Goal: Task Accomplishment & Management: Complete application form

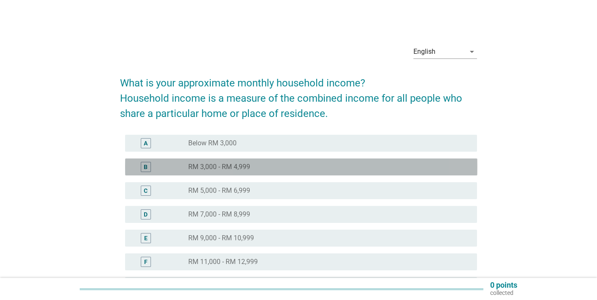
click at [229, 169] on label "RM 3,000 - RM 4,999" at bounding box center [219, 167] width 62 height 8
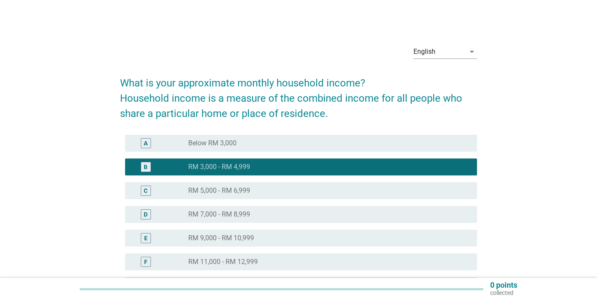
click at [229, 187] on label "RM 5,000 - RM 6,999" at bounding box center [219, 191] width 62 height 8
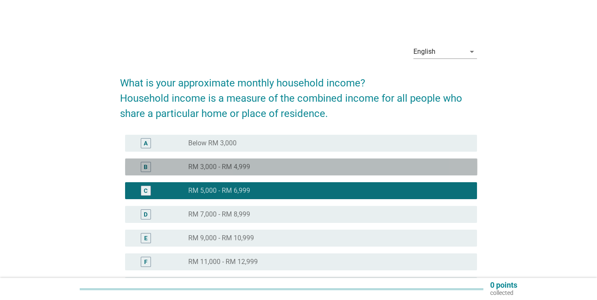
click at [263, 166] on div "radio_button_unchecked RM 3,000 - RM 4,999" at bounding box center [326, 167] width 276 height 8
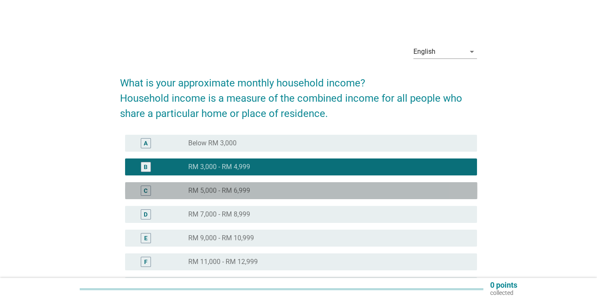
click at [249, 189] on label "RM 5,000 - RM 6,999" at bounding box center [219, 191] width 62 height 8
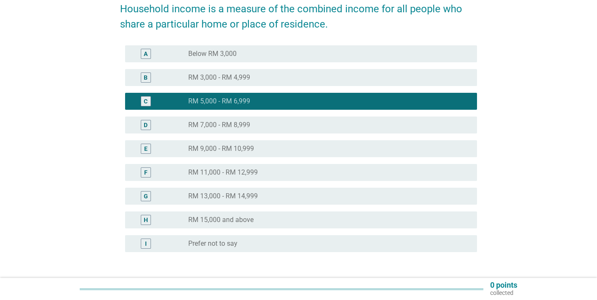
scroll to position [152, 0]
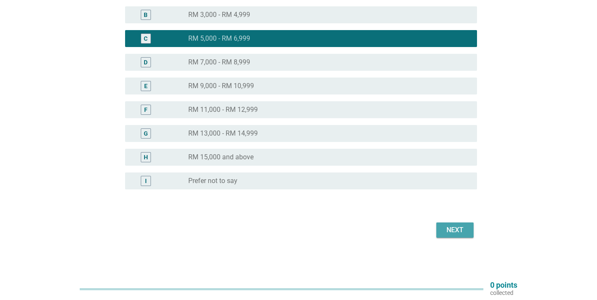
click at [455, 229] on div "Next" at bounding box center [455, 230] width 24 height 10
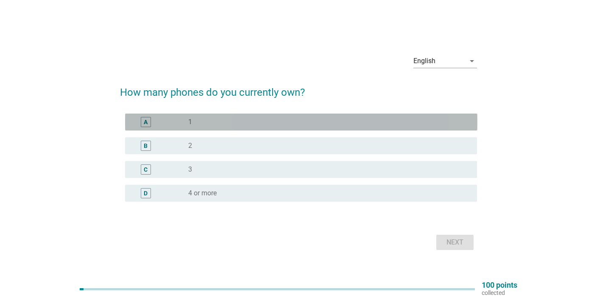
click at [208, 124] on div "radio_button_unchecked 1" at bounding box center [326, 122] width 276 height 8
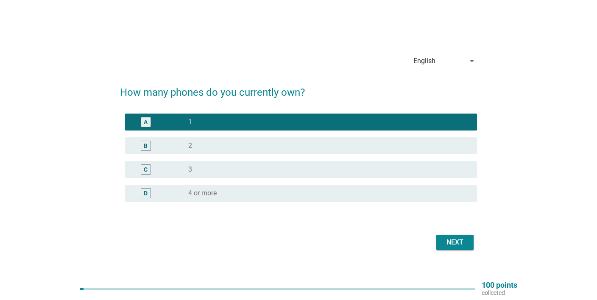
click at [456, 245] on div "Next" at bounding box center [455, 242] width 24 height 10
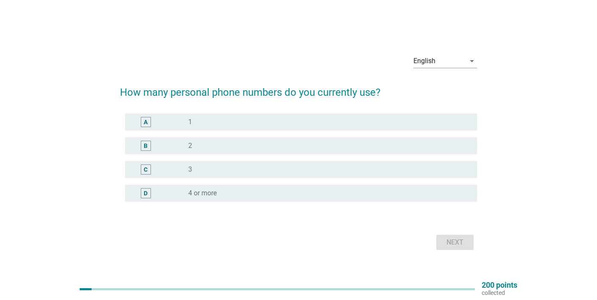
click at [215, 123] on div "radio_button_unchecked 1" at bounding box center [326, 122] width 276 height 8
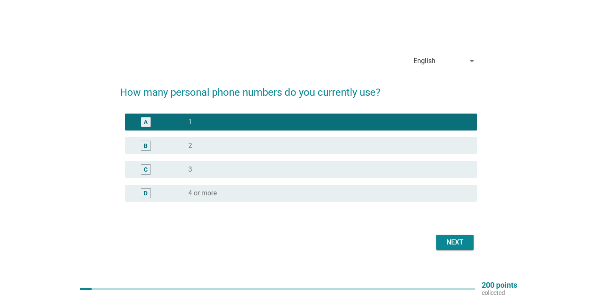
click at [468, 244] on button "Next" at bounding box center [454, 242] width 37 height 15
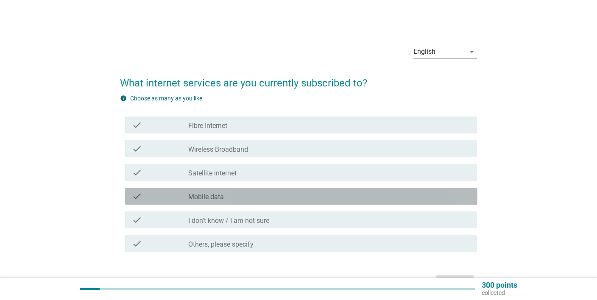
click at [237, 195] on div "check_box_outline_blank Mobile data" at bounding box center [329, 196] width 282 height 10
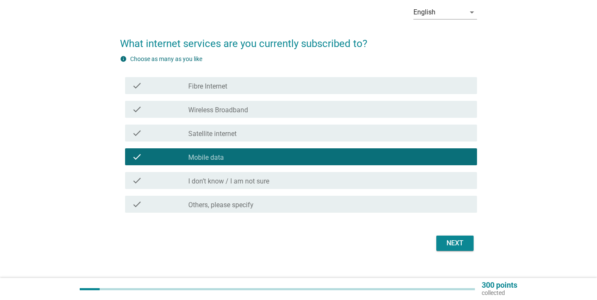
scroll to position [45, 0]
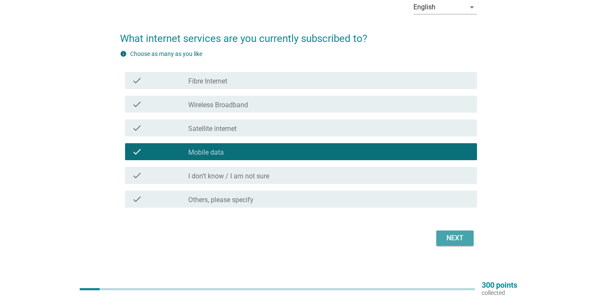
click at [449, 237] on div "Next" at bounding box center [455, 238] width 24 height 10
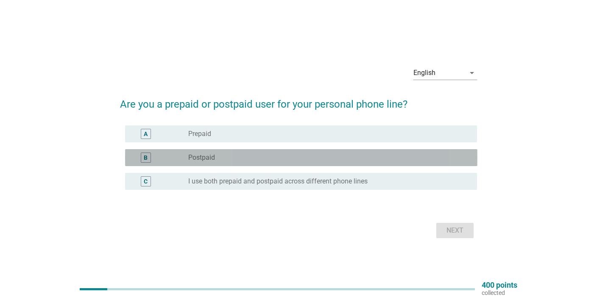
click at [214, 165] on div "B radio_button_unchecked Postpaid" at bounding box center [301, 157] width 352 height 17
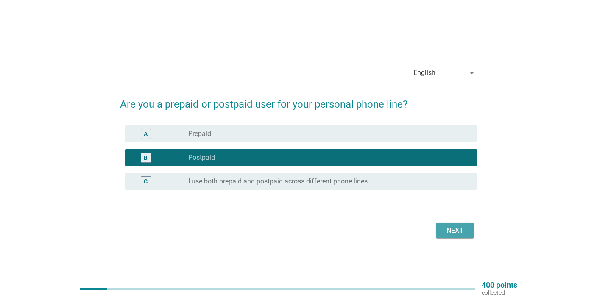
click at [452, 229] on div "Next" at bounding box center [455, 231] width 24 height 10
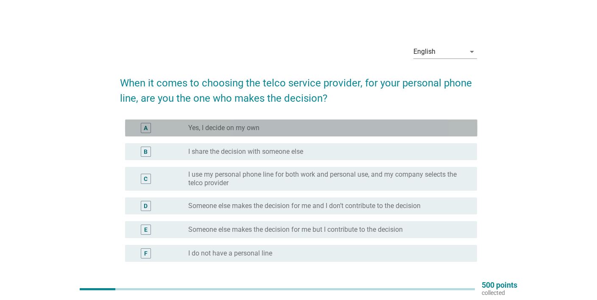
click at [246, 129] on label "Yes, I decide on my own" at bounding box center [223, 128] width 71 height 8
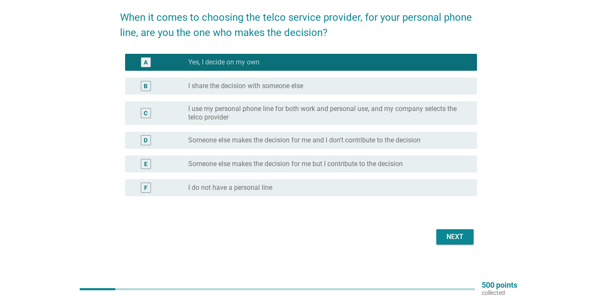
scroll to position [73, 0]
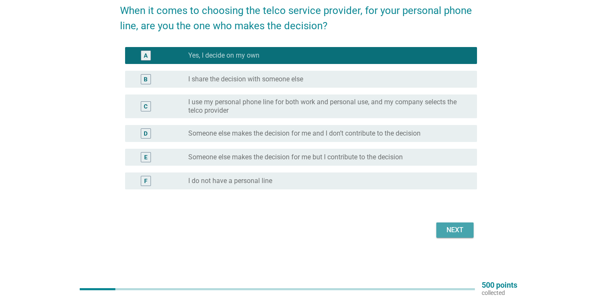
click at [465, 234] on div "Next" at bounding box center [455, 230] width 24 height 10
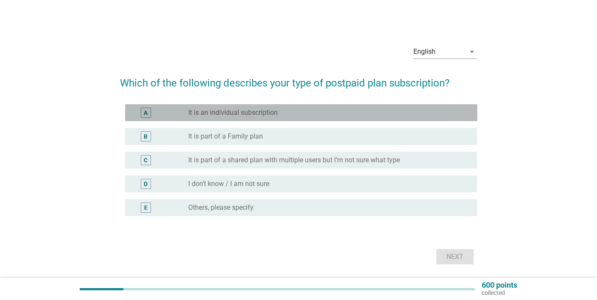
click at [286, 119] on div "A radio_button_unchecked It is an individual subscription" at bounding box center [301, 112] width 352 height 17
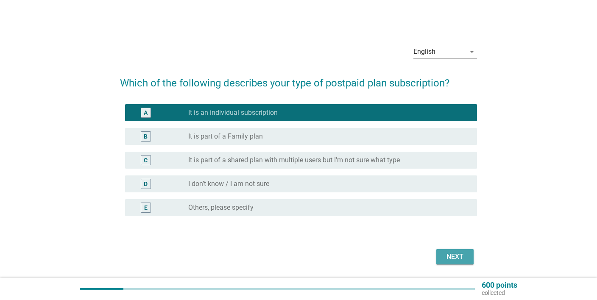
click at [454, 256] on div "Next" at bounding box center [455, 257] width 24 height 10
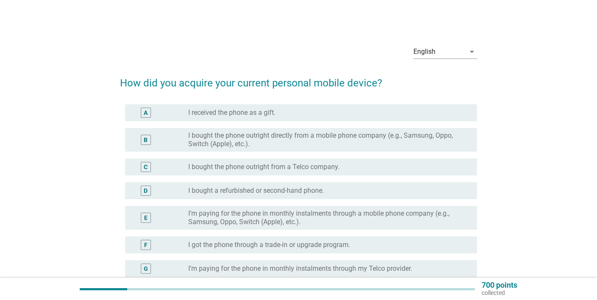
click at [358, 145] on label "I bought the phone outright directly from a mobile phone company (e.g., Samsung…" at bounding box center [326, 139] width 276 height 17
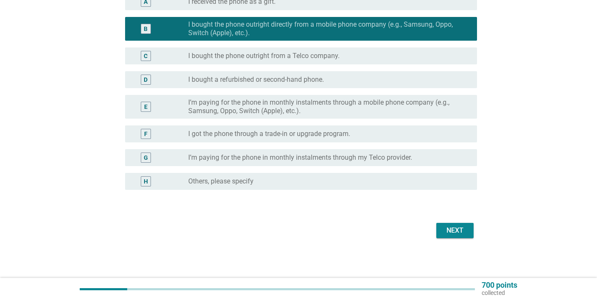
scroll to position [112, 0]
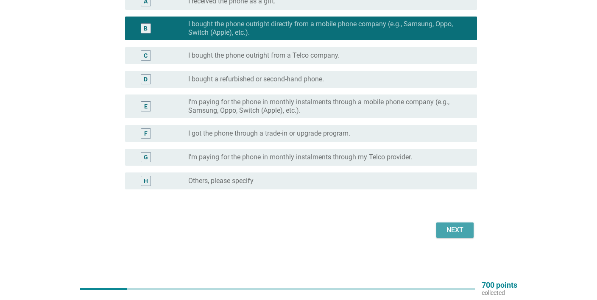
click at [461, 232] on div "Next" at bounding box center [455, 230] width 24 height 10
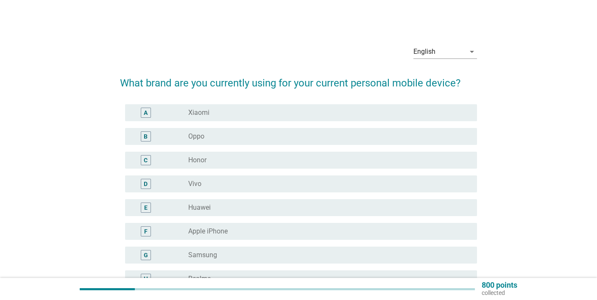
click at [186, 187] on div "D" at bounding box center [160, 184] width 56 height 10
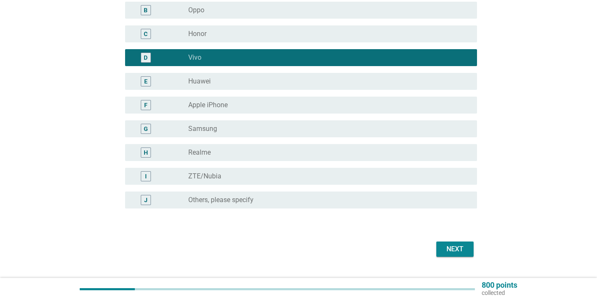
scroll to position [134, 0]
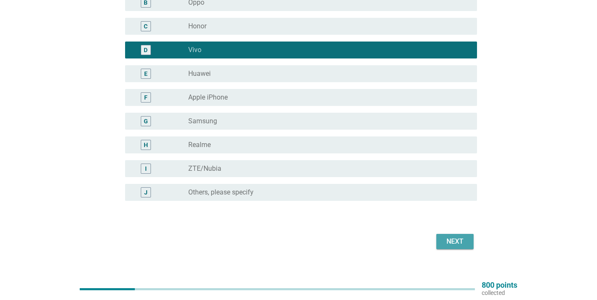
click at [452, 243] on div "Next" at bounding box center [455, 242] width 24 height 10
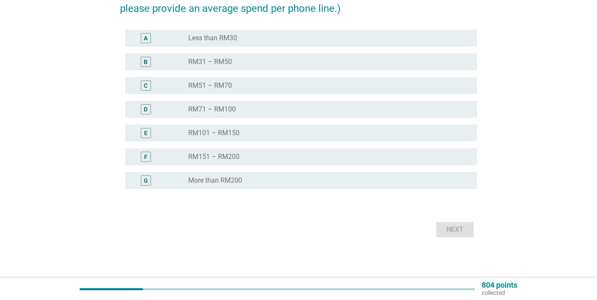
scroll to position [0, 0]
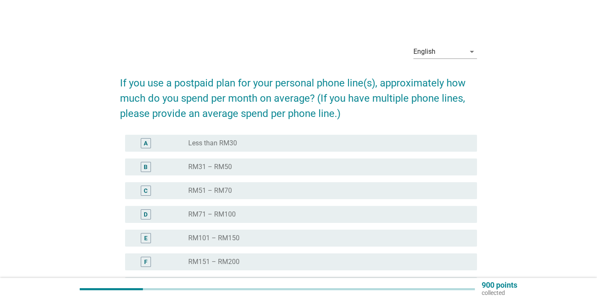
click at [199, 165] on label "RM31 – RM50" at bounding box center [210, 167] width 44 height 8
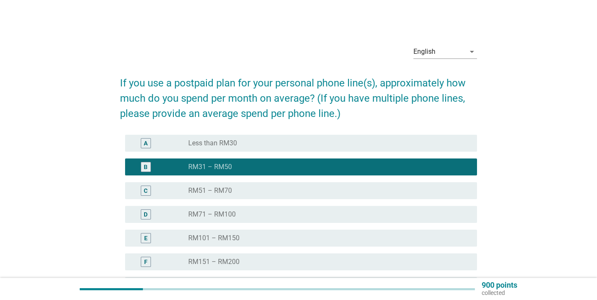
scroll to position [105, 0]
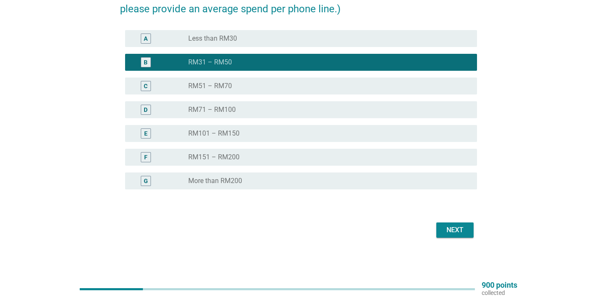
click at [447, 233] on div "Next" at bounding box center [455, 230] width 24 height 10
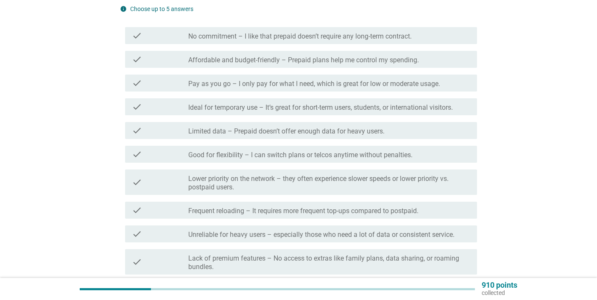
scroll to position [0, 0]
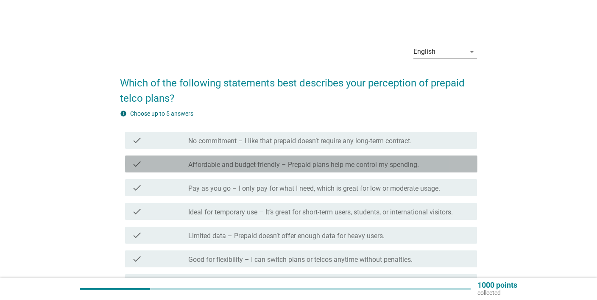
click at [357, 165] on label "Affordable and budget-friendly – Prepaid plans help me control my spending." at bounding box center [303, 165] width 231 height 8
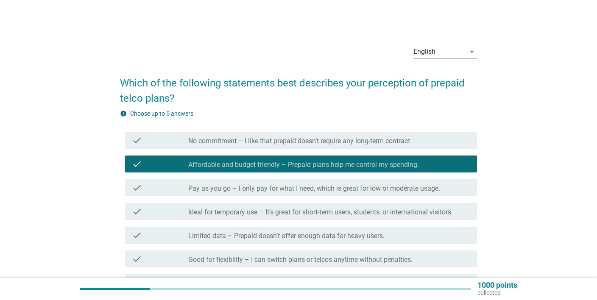
click at [381, 143] on label "No commitment – I like that prepaid doesn’t require any long-term contract." at bounding box center [299, 141] width 223 height 8
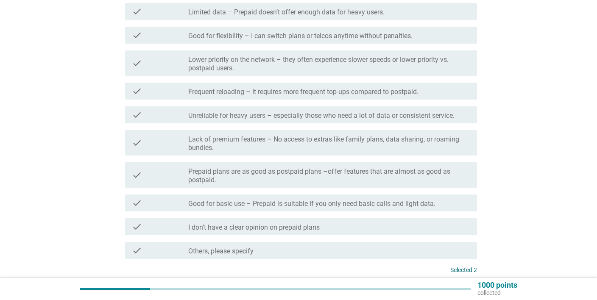
scroll to position [296, 0]
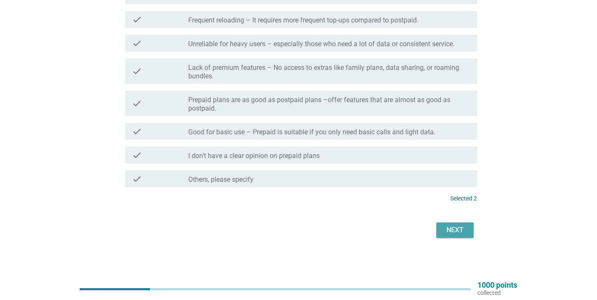
click at [460, 223] on button "Next" at bounding box center [454, 230] width 37 height 15
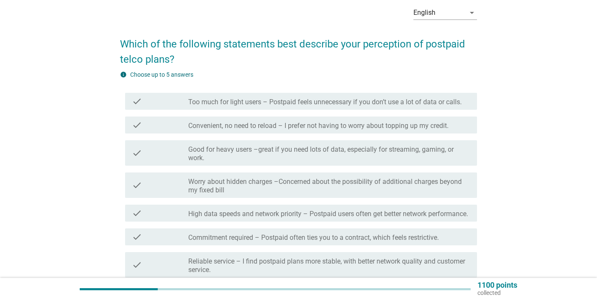
scroll to position [45, 0]
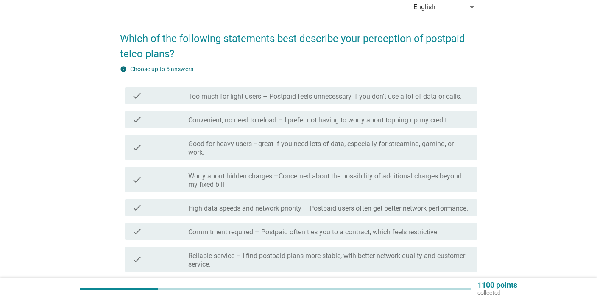
click at [273, 144] on label "Good for heavy users –great if you need lots of data, especially for streaming,…" at bounding box center [329, 148] width 282 height 17
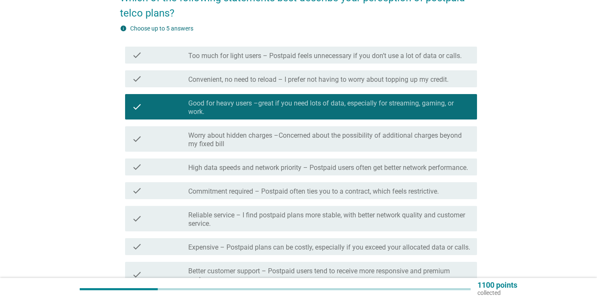
scroll to position [89, 0]
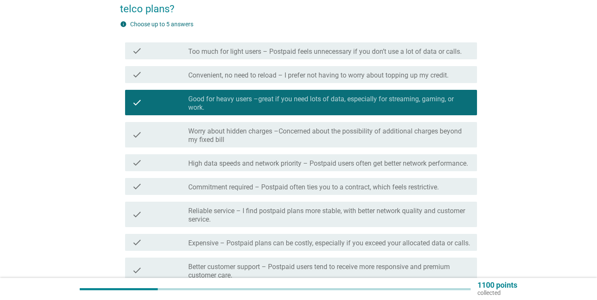
click at [290, 248] on label "Expensive – Postpaid plans can be costly, especially if you exceed your allocat…" at bounding box center [329, 243] width 282 height 8
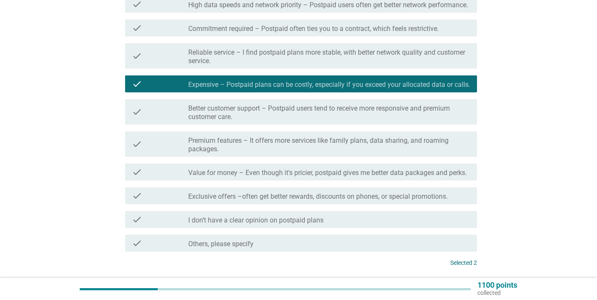
scroll to position [330, 0]
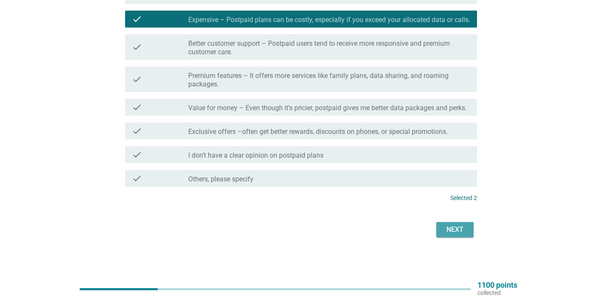
click at [455, 230] on div "Next" at bounding box center [455, 230] width 24 height 10
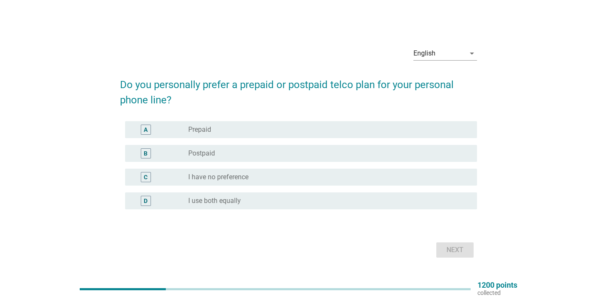
click at [221, 147] on div "B radio_button_unchecked Postpaid" at bounding box center [301, 153] width 352 height 17
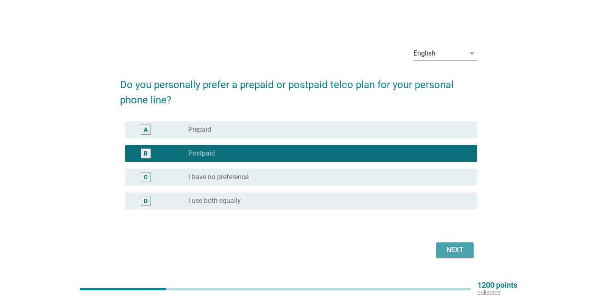
click at [455, 251] on div "Next" at bounding box center [455, 250] width 24 height 10
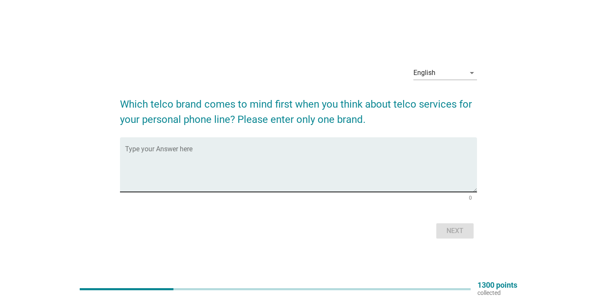
click at [224, 154] on textarea "Type your Answer here" at bounding box center [301, 170] width 352 height 45
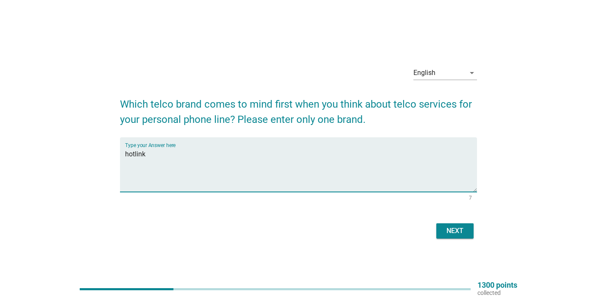
type textarea "hotlink"
click at [458, 228] on div "Next" at bounding box center [455, 231] width 24 height 10
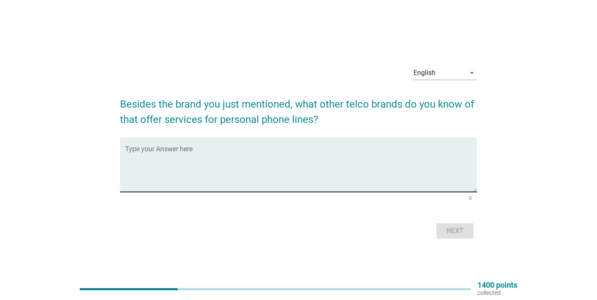
click at [173, 156] on textarea "Type your Answer here" at bounding box center [301, 170] width 352 height 45
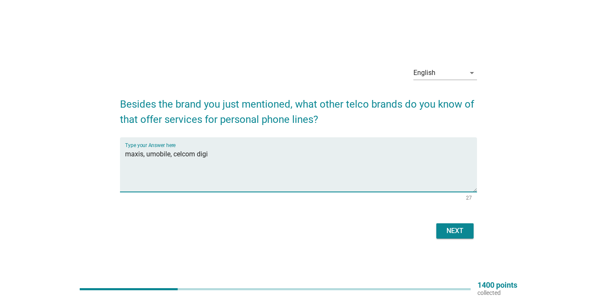
type textarea "maxis, umobile, celcom digi"
click at [462, 227] on div "Next" at bounding box center [455, 231] width 24 height 10
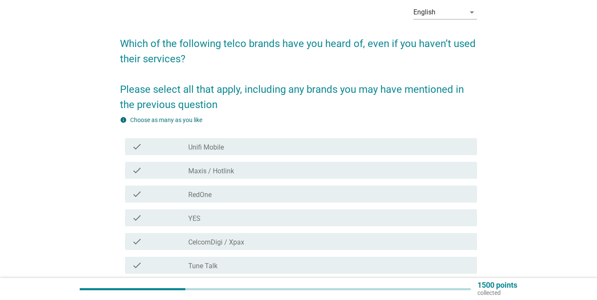
scroll to position [45, 0]
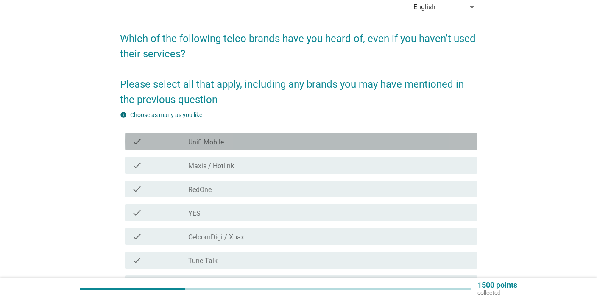
click at [213, 144] on label "Unifi Mobile" at bounding box center [206, 142] width 36 height 8
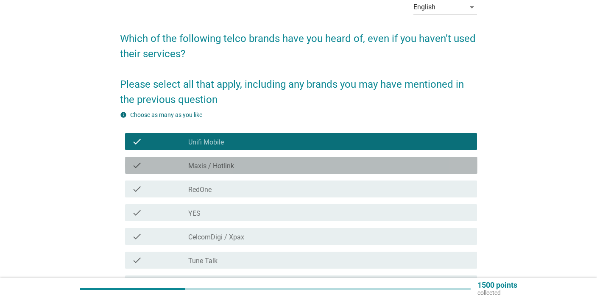
click at [218, 162] on div "check_box_outline_blank Maxis / Hotlink" at bounding box center [329, 165] width 282 height 10
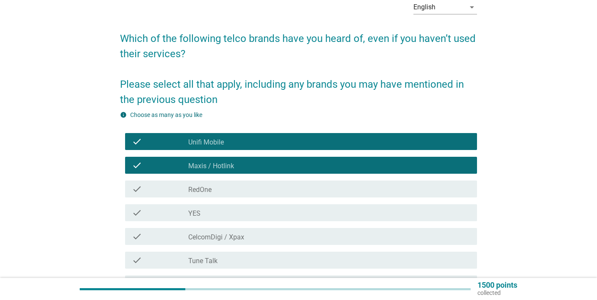
click at [211, 209] on div "check_box_outline_blank YES" at bounding box center [329, 213] width 282 height 10
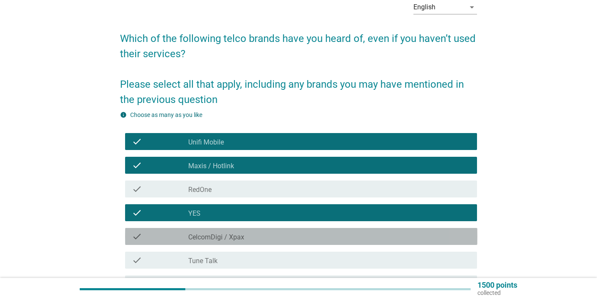
click at [226, 234] on label "CelcomDigi / Xpax" at bounding box center [216, 237] width 56 height 8
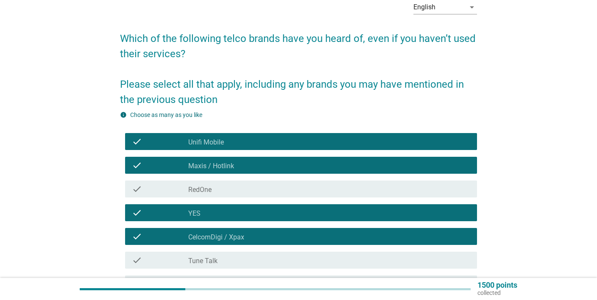
click at [213, 259] on label "Tune Talk" at bounding box center [202, 261] width 29 height 8
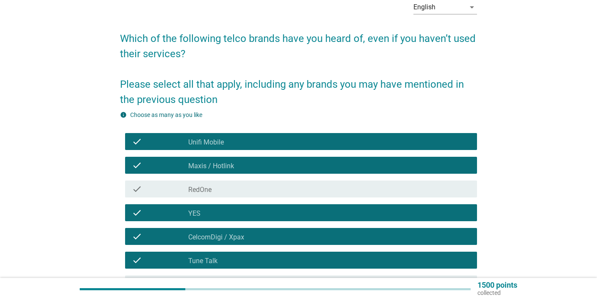
click at [227, 191] on div "check_box_outline_blank RedOne" at bounding box center [329, 189] width 282 height 10
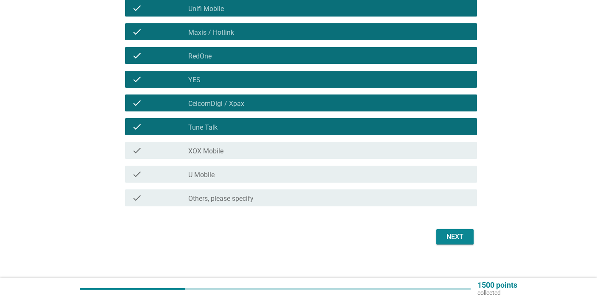
scroll to position [185, 0]
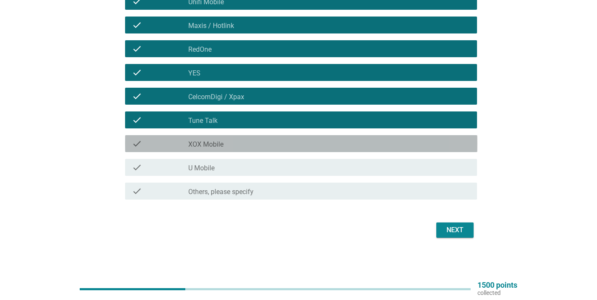
click at [224, 148] on div "check_box_outline_blank XOX Mobile" at bounding box center [329, 144] width 282 height 10
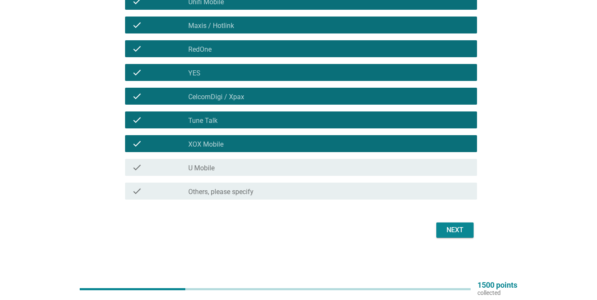
click at [217, 164] on div "check_box_outline_blank U Mobile" at bounding box center [329, 167] width 282 height 10
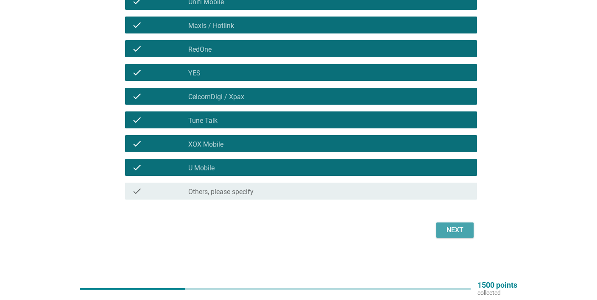
click at [455, 231] on div "Next" at bounding box center [455, 230] width 24 height 10
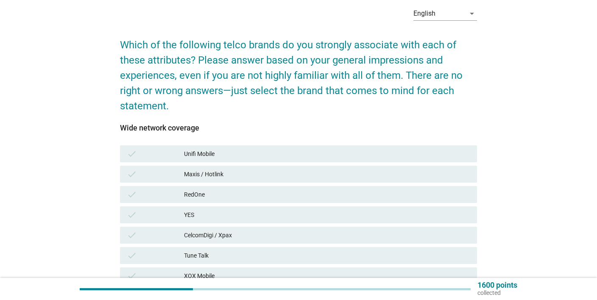
scroll to position [45, 0]
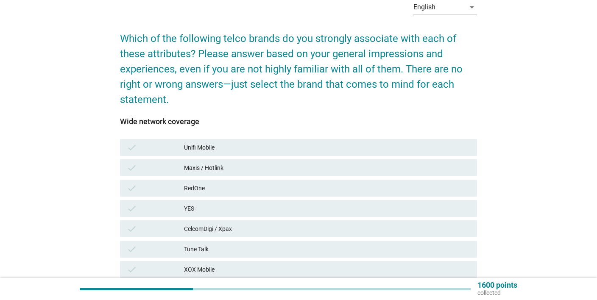
click at [217, 147] on div "Unifi Mobile" at bounding box center [327, 147] width 287 height 10
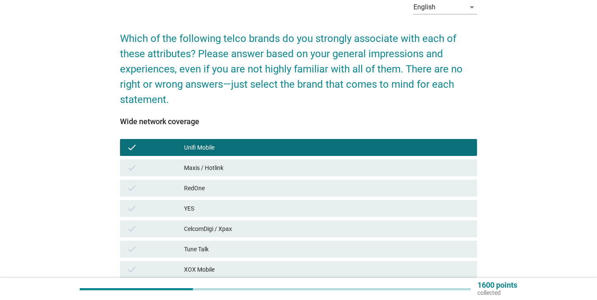
click at [226, 171] on div "Maxis / Hotlink" at bounding box center [327, 168] width 287 height 10
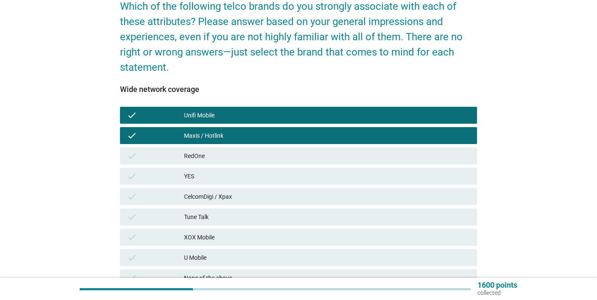
scroll to position [157, 0]
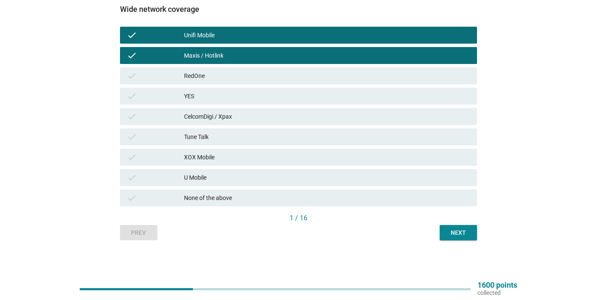
click at [197, 178] on div "U Mobile" at bounding box center [327, 178] width 287 height 10
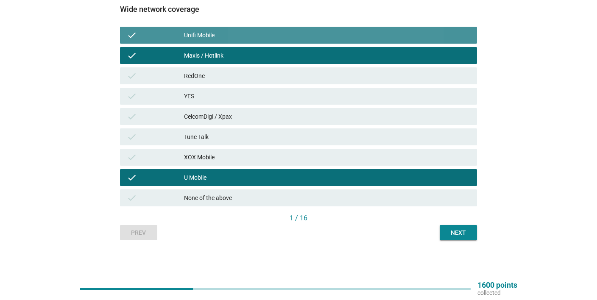
click at [209, 37] on div "Unifi Mobile" at bounding box center [327, 35] width 287 height 10
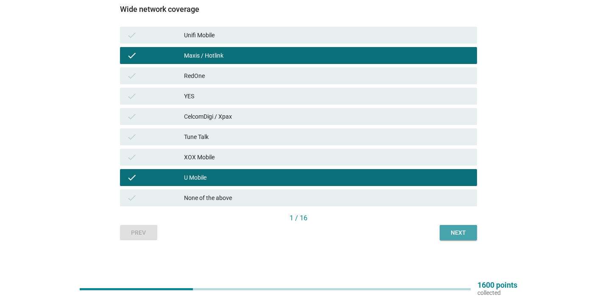
click at [460, 235] on div "Next" at bounding box center [459, 233] width 24 height 9
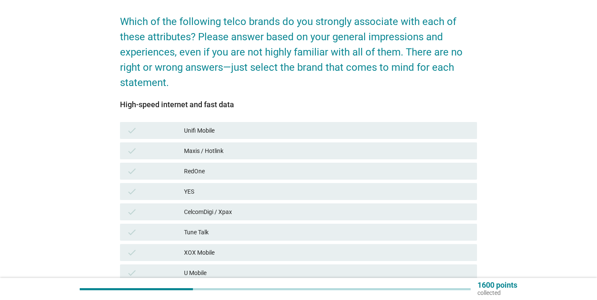
scroll to position [89, 0]
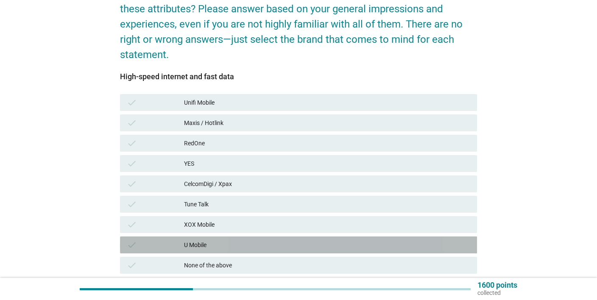
click at [201, 243] on div "U Mobile" at bounding box center [327, 245] width 287 height 10
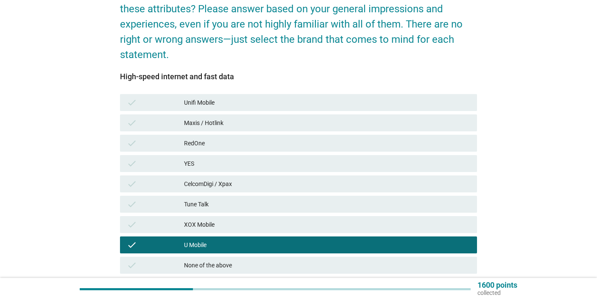
click at [207, 126] on div "Maxis / Hotlink" at bounding box center [327, 123] width 287 height 10
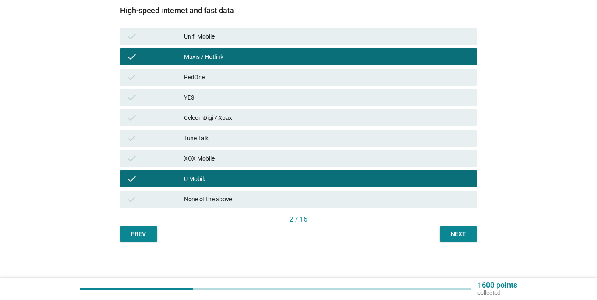
scroll to position [157, 0]
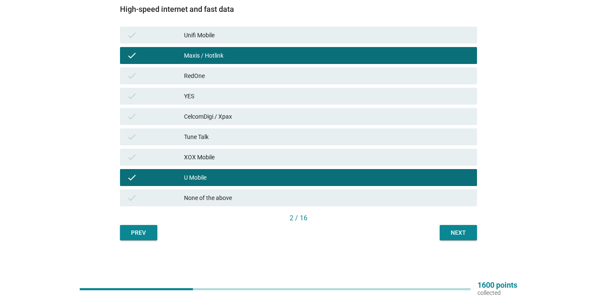
click at [455, 230] on div "Next" at bounding box center [459, 233] width 24 height 9
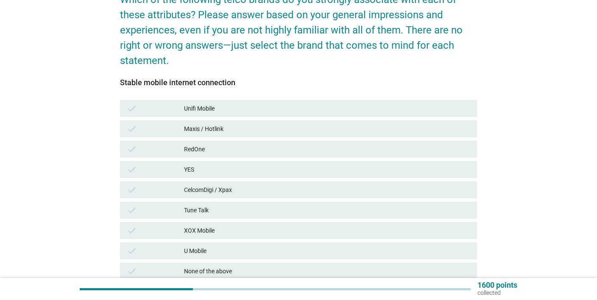
scroll to position [89, 0]
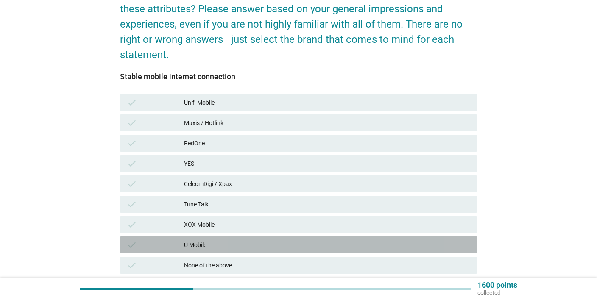
click at [211, 243] on div "U Mobile" at bounding box center [327, 245] width 287 height 10
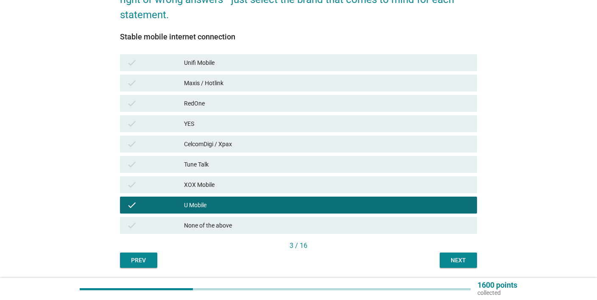
scroll to position [134, 0]
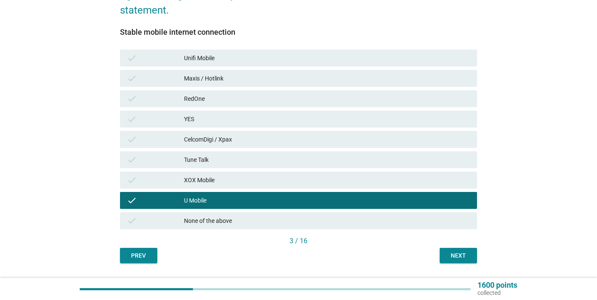
click at [460, 256] on div "Next" at bounding box center [459, 255] width 24 height 9
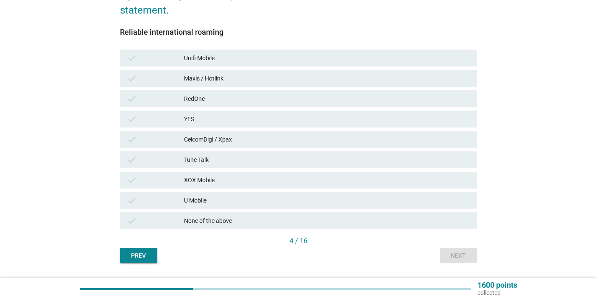
click at [246, 221] on div "None of the above" at bounding box center [327, 221] width 287 height 10
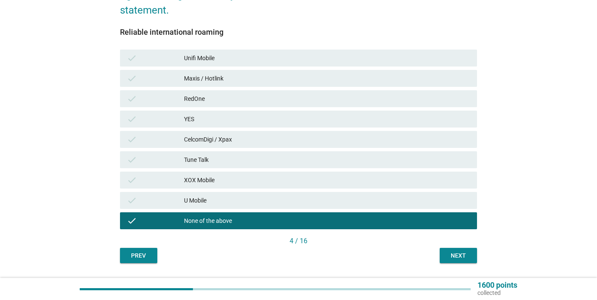
click at [458, 258] on div "Next" at bounding box center [459, 255] width 24 height 9
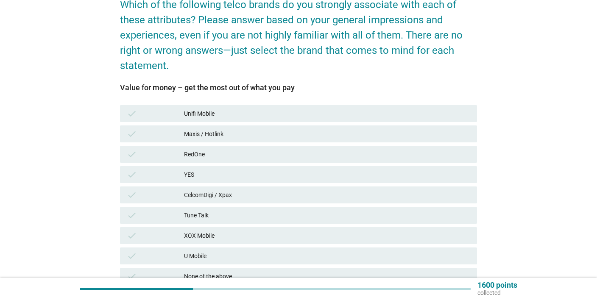
scroll to position [89, 0]
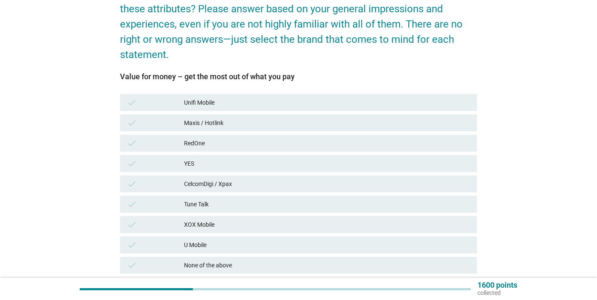
click at [201, 243] on div "U Mobile" at bounding box center [327, 245] width 287 height 10
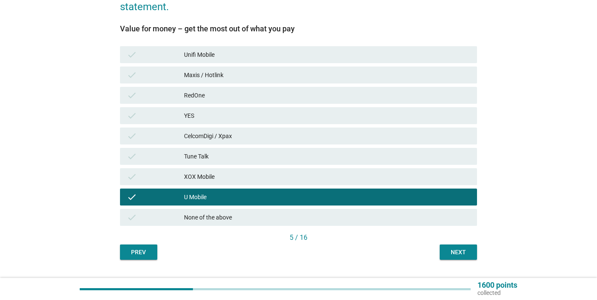
scroll to position [157, 0]
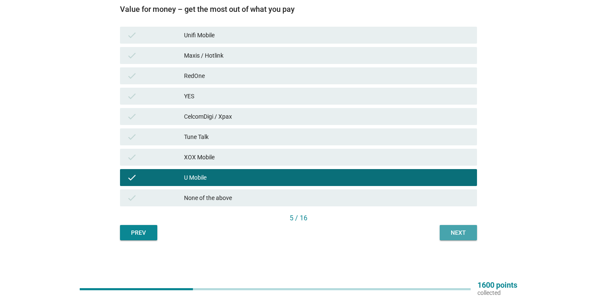
click at [463, 234] on div "Next" at bounding box center [459, 233] width 24 height 9
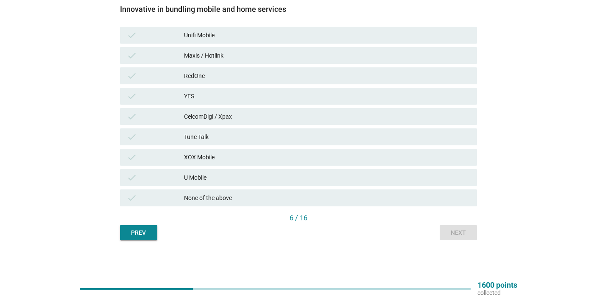
click at [240, 199] on div "None of the above" at bounding box center [327, 198] width 287 height 10
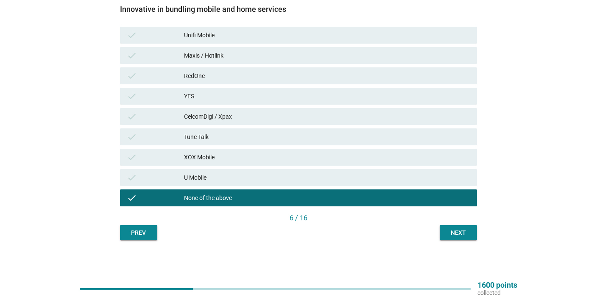
click at [215, 37] on div "Unifi Mobile" at bounding box center [327, 35] width 287 height 10
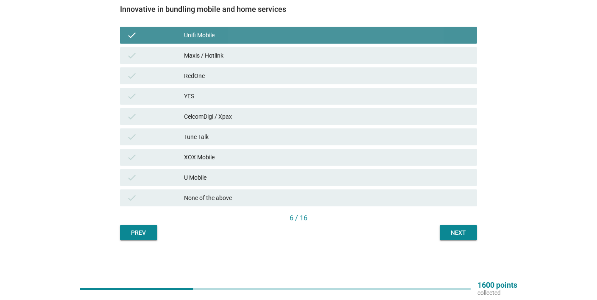
click at [218, 34] on div "Unifi Mobile" at bounding box center [327, 35] width 287 height 10
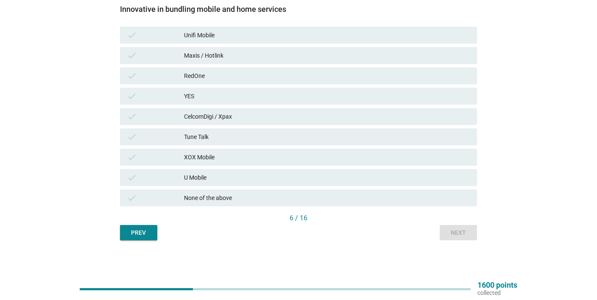
click at [210, 175] on div "U Mobile" at bounding box center [327, 178] width 287 height 10
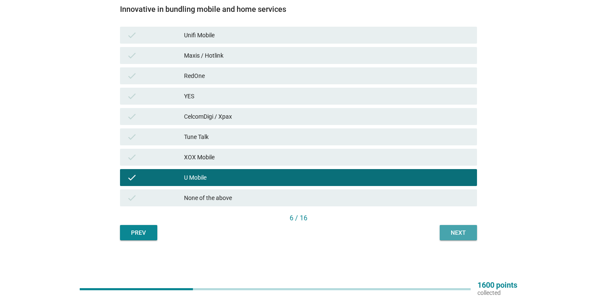
click at [459, 232] on div "Next" at bounding box center [459, 233] width 24 height 9
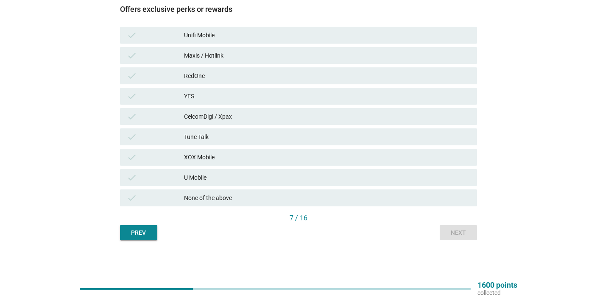
click at [199, 179] on div "U Mobile" at bounding box center [327, 178] width 287 height 10
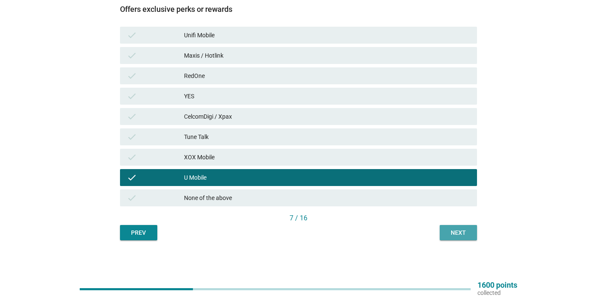
click at [457, 231] on div "Next" at bounding box center [459, 233] width 24 height 9
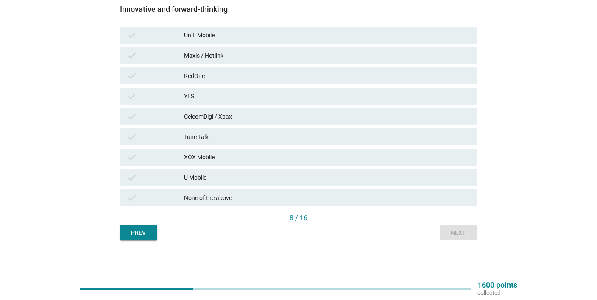
click at [246, 196] on div "None of the above" at bounding box center [327, 198] width 287 height 10
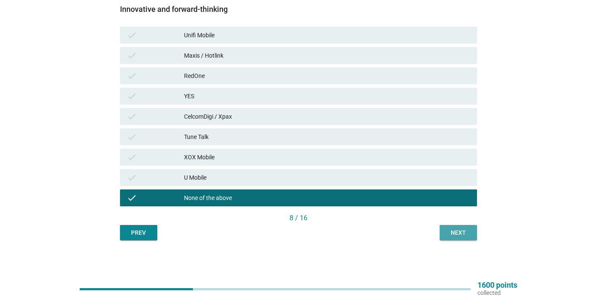
click at [460, 234] on div "Next" at bounding box center [459, 233] width 24 height 9
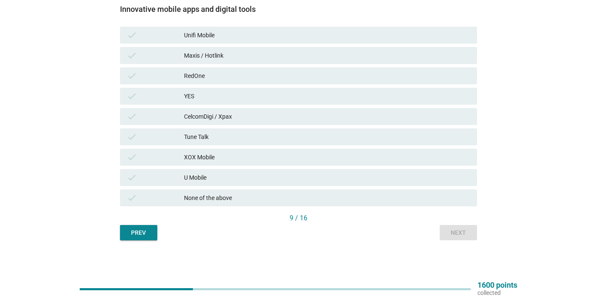
drag, startPoint x: 207, startPoint y: 201, endPoint x: 237, endPoint y: 203, distance: 30.2
click at [207, 201] on div "None of the above" at bounding box center [327, 198] width 287 height 10
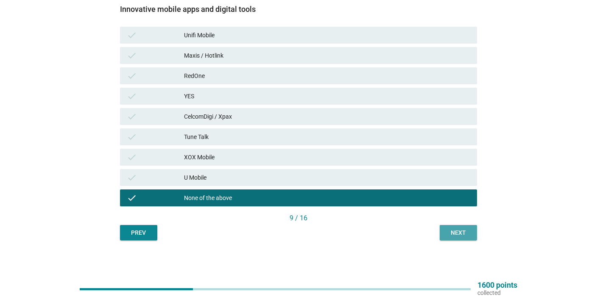
click at [462, 229] on div "Next" at bounding box center [459, 233] width 24 height 9
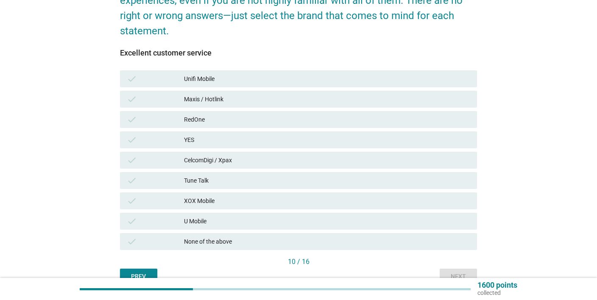
scroll to position [134, 0]
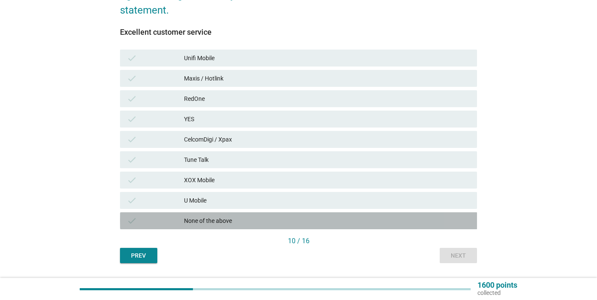
click at [226, 218] on div "None of the above" at bounding box center [327, 221] width 287 height 10
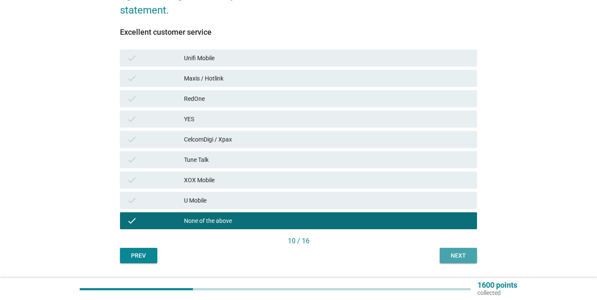
click at [461, 254] on div "Next" at bounding box center [459, 255] width 24 height 9
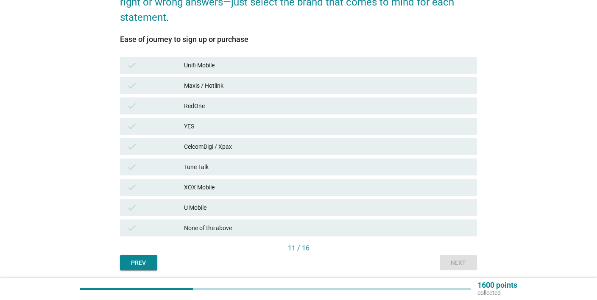
scroll to position [157, 0]
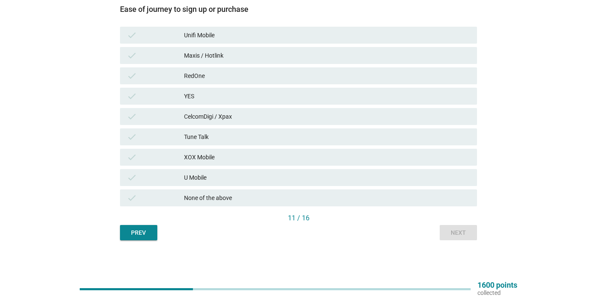
click at [210, 197] on div "None of the above" at bounding box center [327, 198] width 287 height 10
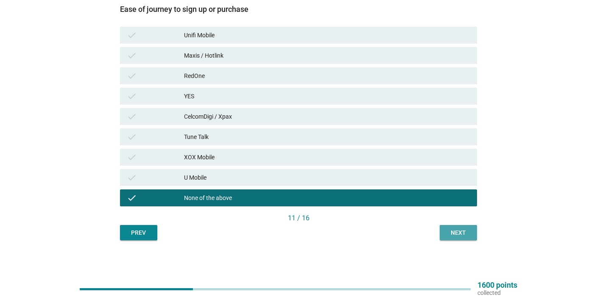
click at [469, 232] on div "Next" at bounding box center [459, 233] width 24 height 9
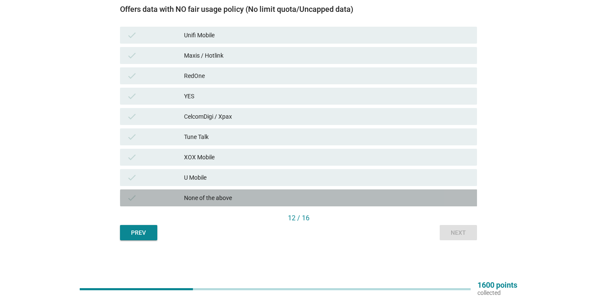
click at [224, 194] on div "None of the above" at bounding box center [327, 198] width 287 height 10
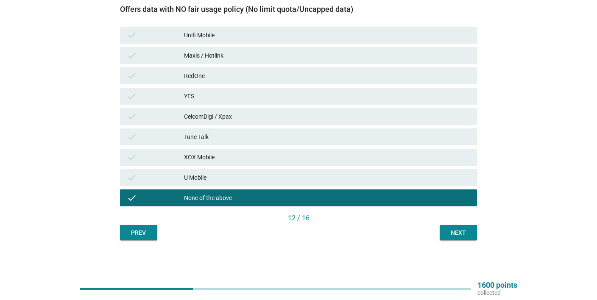
click at [457, 231] on div "Next" at bounding box center [459, 233] width 24 height 9
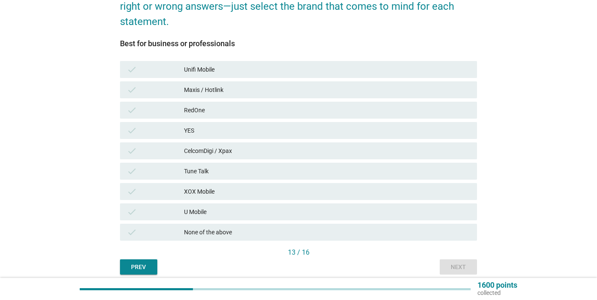
scroll to position [134, 0]
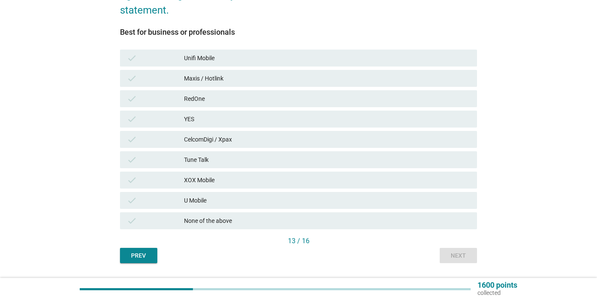
click at [246, 233] on div "Best for business or professionals check Unifi Mobile check Maxis / Hotlink che…" at bounding box center [298, 132] width 357 height 208
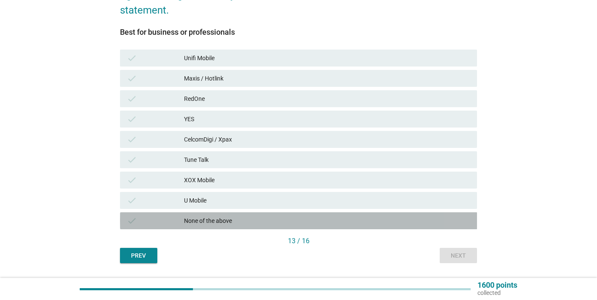
click at [249, 222] on div "None of the above" at bounding box center [327, 221] width 287 height 10
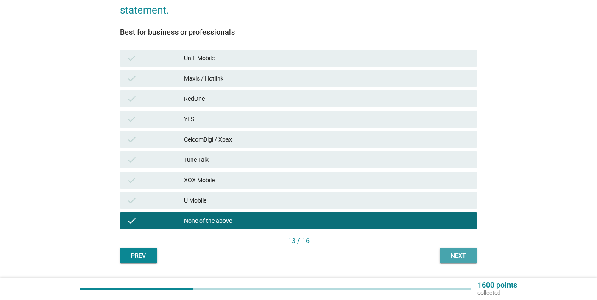
click at [465, 255] on div "Next" at bounding box center [459, 255] width 24 height 9
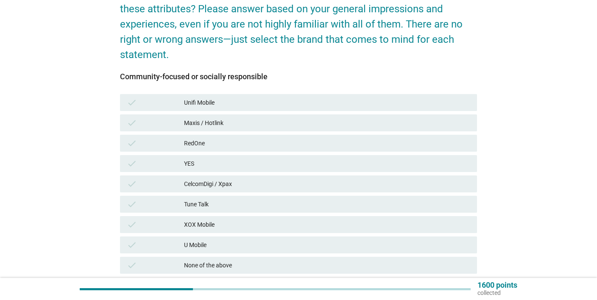
click at [251, 268] on div "None of the above" at bounding box center [327, 265] width 287 height 10
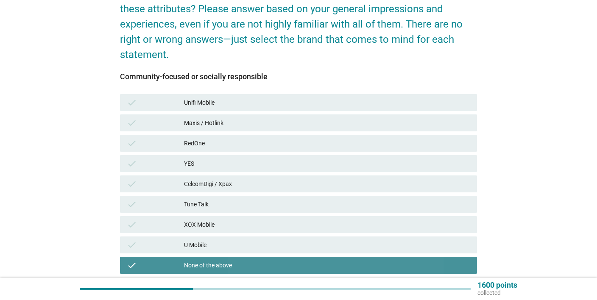
scroll to position [157, 0]
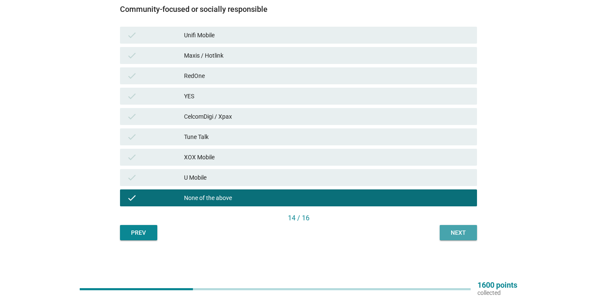
click at [446, 234] on button "Next" at bounding box center [458, 232] width 37 height 15
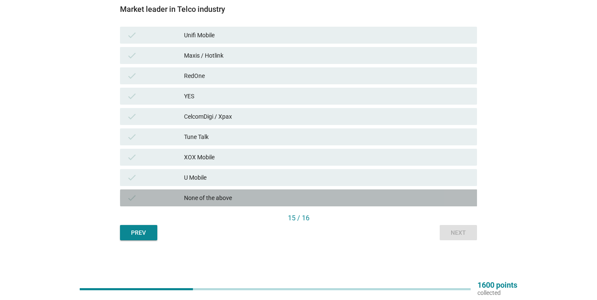
click at [209, 204] on div "check None of the above" at bounding box center [298, 198] width 357 height 17
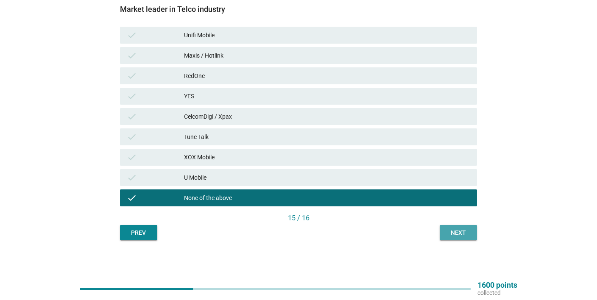
click at [459, 229] on div "Next" at bounding box center [459, 233] width 24 height 9
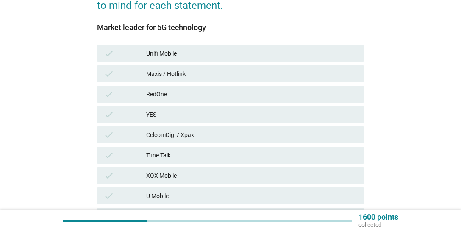
scroll to position [240, 0]
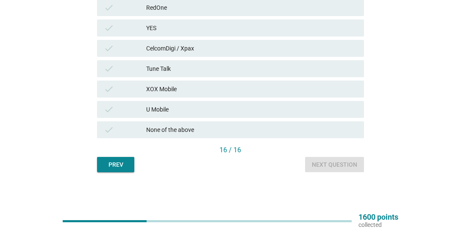
click at [176, 130] on div "None of the above" at bounding box center [251, 130] width 211 height 10
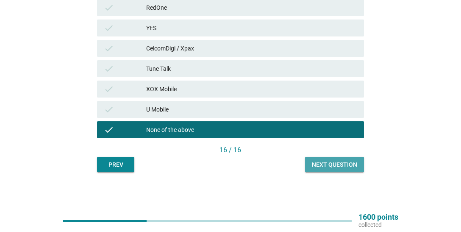
click at [352, 161] on div "Next question" at bounding box center [334, 164] width 45 height 9
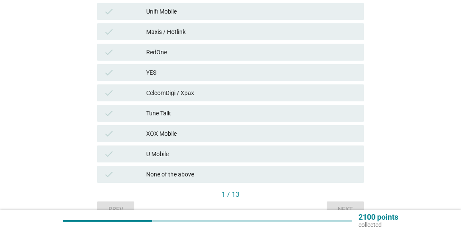
scroll to position [223, 0]
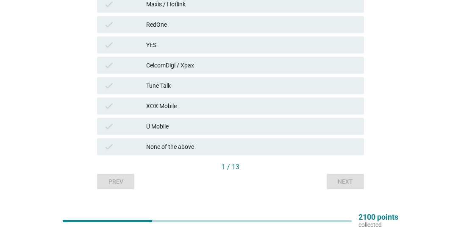
click at [195, 145] on div "None of the above" at bounding box center [251, 147] width 211 height 10
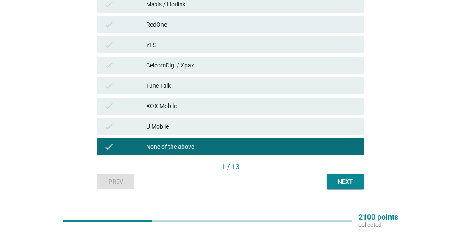
click at [347, 181] on div "Next" at bounding box center [346, 181] width 24 height 9
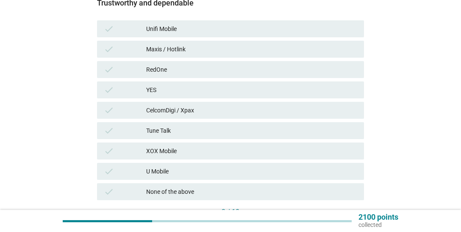
scroll to position [240, 0]
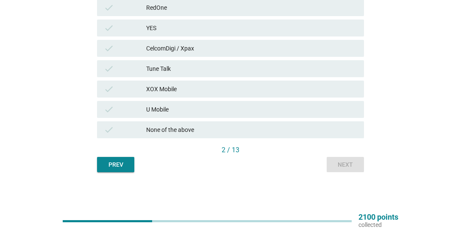
click at [170, 105] on div "U Mobile" at bounding box center [251, 109] width 211 height 10
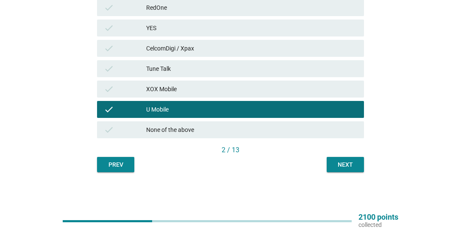
click at [345, 161] on div "Next" at bounding box center [346, 164] width 24 height 9
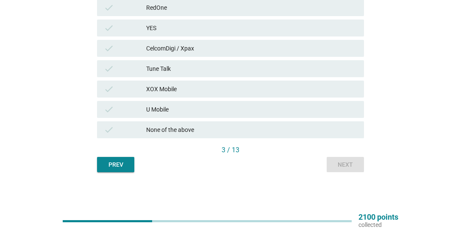
click at [180, 131] on div "None of the above" at bounding box center [251, 130] width 211 height 10
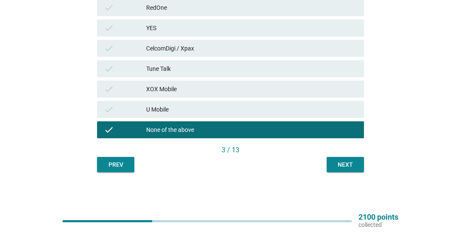
click at [353, 166] on div "Next" at bounding box center [346, 164] width 24 height 9
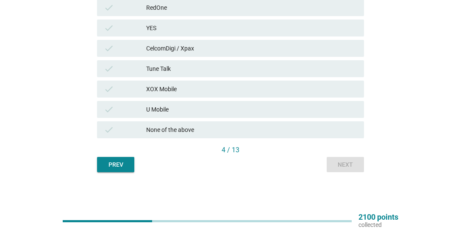
click at [192, 131] on div "None of the above" at bounding box center [251, 130] width 211 height 10
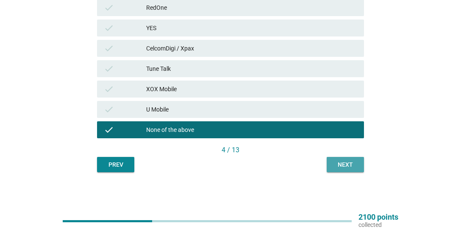
click at [352, 165] on div "Next" at bounding box center [346, 164] width 24 height 9
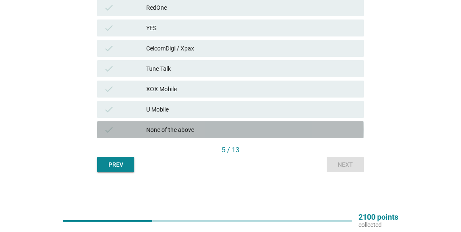
click at [170, 129] on div "None of the above" at bounding box center [251, 130] width 211 height 10
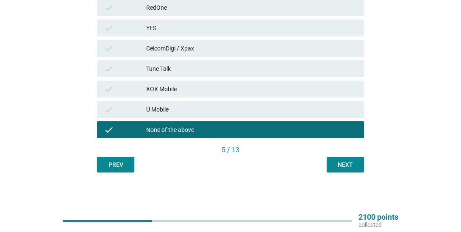
click at [349, 164] on div "Next" at bounding box center [346, 164] width 24 height 9
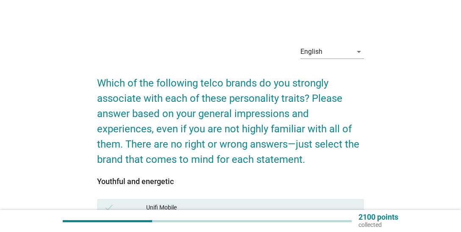
click at [354, 163] on h2 "Which of the following telco brands do you strongly associate with each of thes…" at bounding box center [230, 117] width 267 height 100
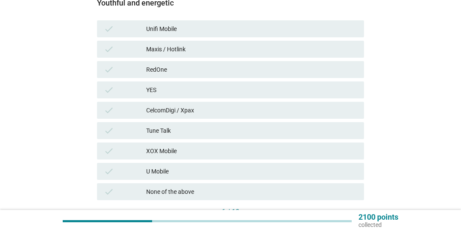
scroll to position [223, 0]
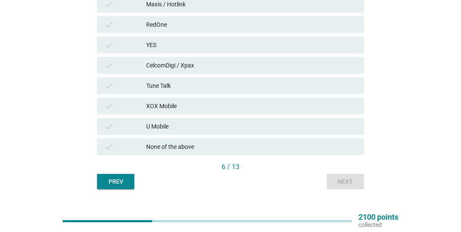
click at [193, 145] on div "None of the above" at bounding box center [251, 147] width 211 height 10
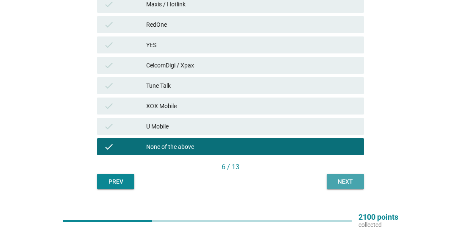
click at [348, 182] on div "Next" at bounding box center [346, 181] width 24 height 9
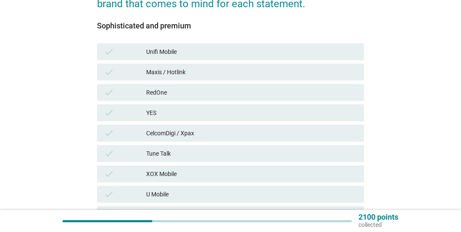
scroll to position [179, 0]
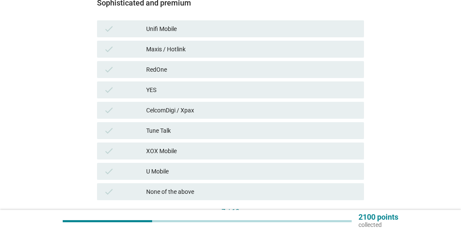
click at [177, 194] on div "None of the above" at bounding box center [251, 192] width 211 height 10
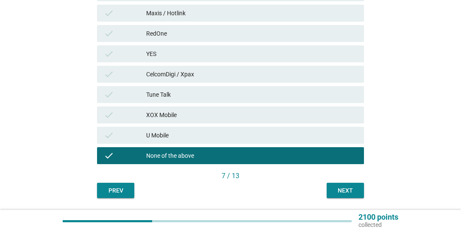
scroll to position [240, 0]
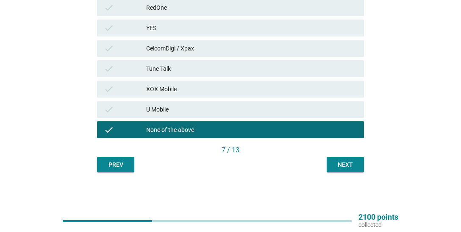
click at [345, 163] on div "Next" at bounding box center [346, 164] width 24 height 9
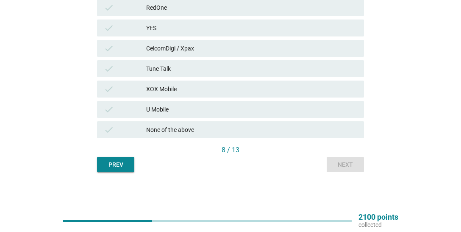
click at [165, 130] on div "None of the above" at bounding box center [251, 130] width 211 height 10
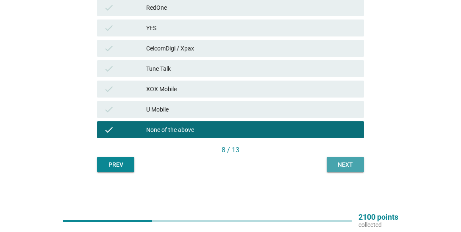
click at [349, 163] on div "Next" at bounding box center [346, 164] width 24 height 9
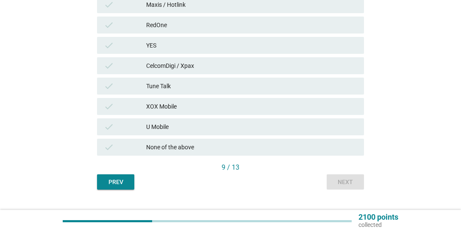
scroll to position [223, 0]
click at [151, 152] on div "check None of the above" at bounding box center [230, 146] width 267 height 17
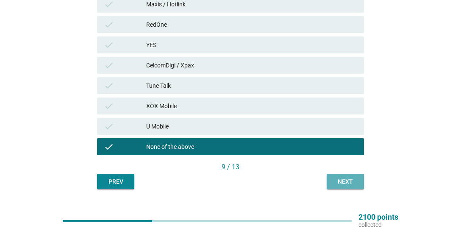
click at [343, 185] on div "Next" at bounding box center [346, 181] width 24 height 9
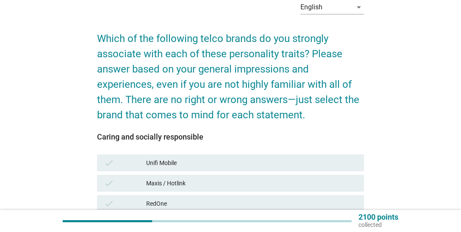
scroll to position [240, 0]
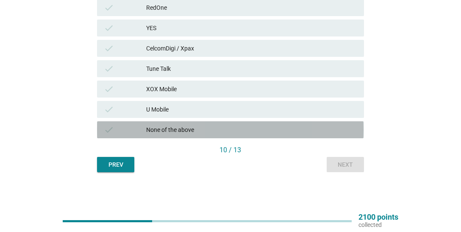
click at [170, 128] on div "None of the above" at bounding box center [251, 130] width 211 height 10
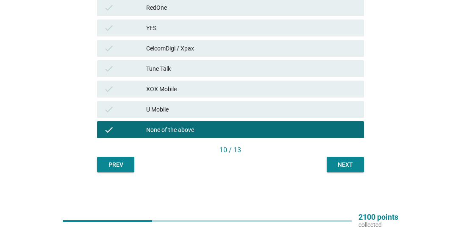
click at [354, 167] on div "Next" at bounding box center [346, 164] width 24 height 9
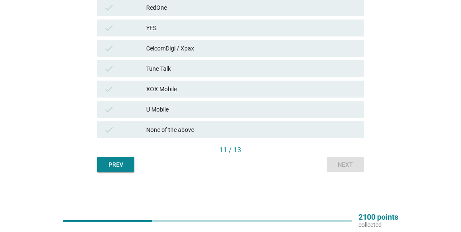
click at [178, 132] on div "None of the above" at bounding box center [251, 130] width 211 height 10
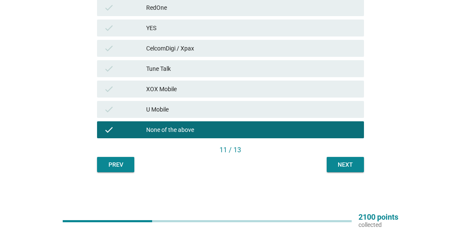
click at [350, 162] on div "Next" at bounding box center [346, 164] width 24 height 9
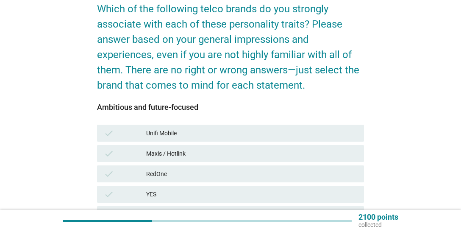
scroll to position [223, 0]
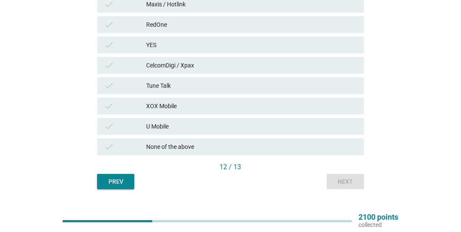
click at [197, 147] on div "None of the above" at bounding box center [251, 147] width 211 height 10
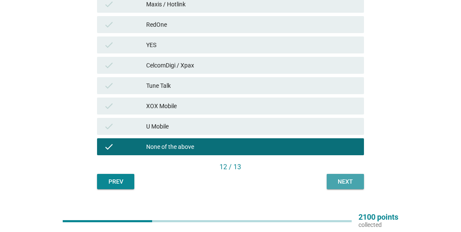
click at [345, 184] on div "Next" at bounding box center [346, 181] width 24 height 9
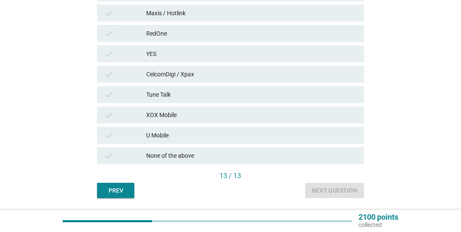
scroll to position [240, 0]
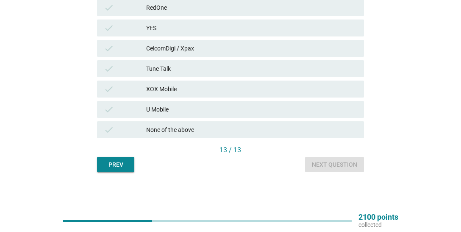
click at [179, 125] on div "None of the above" at bounding box center [251, 130] width 211 height 10
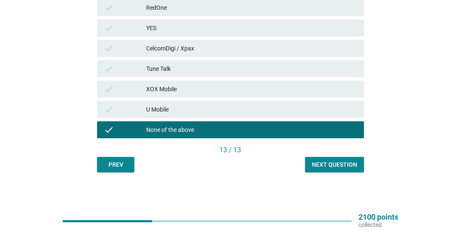
click at [341, 166] on div "Next question" at bounding box center [334, 164] width 45 height 9
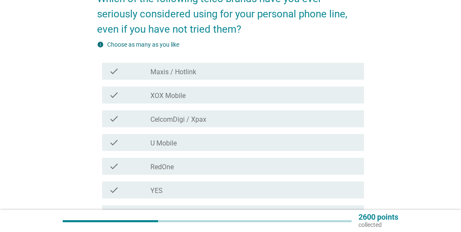
scroll to position [89, 0]
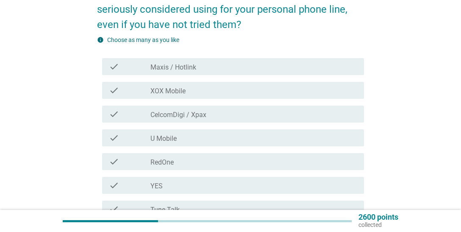
click at [195, 66] on label "Maxis / Hotlink" at bounding box center [174, 67] width 46 height 8
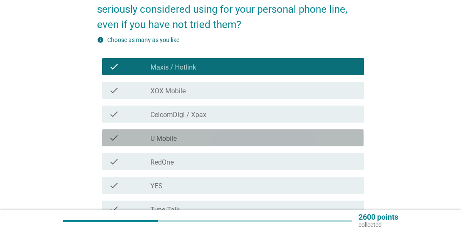
click at [164, 139] on label "U Mobile" at bounding box center [164, 138] width 26 height 8
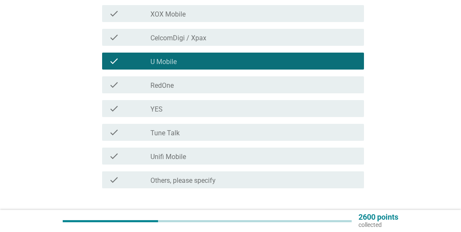
scroll to position [223, 0]
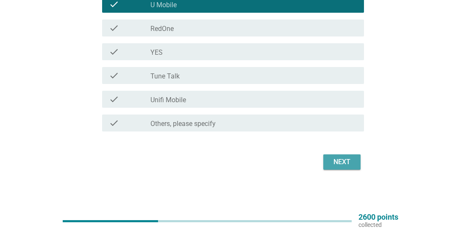
click at [347, 162] on div "Next" at bounding box center [342, 162] width 24 height 10
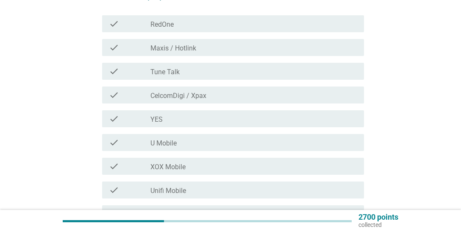
scroll to position [134, 0]
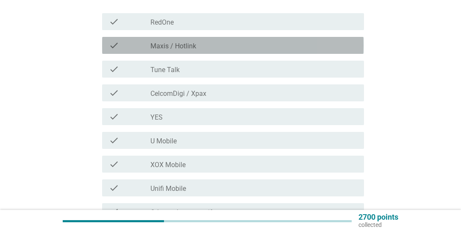
click at [199, 50] on div "check_box Maxis / Hotlink" at bounding box center [254, 45] width 207 height 10
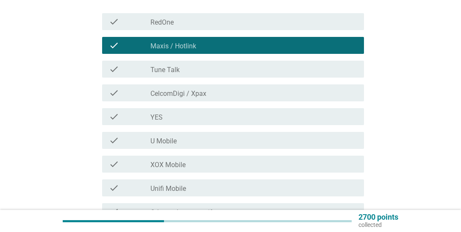
scroll to position [223, 0]
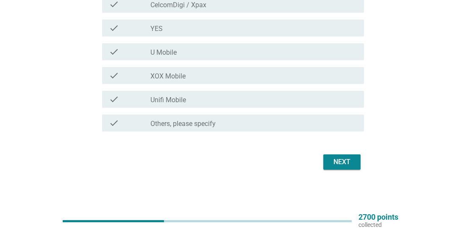
click at [349, 163] on div "Next" at bounding box center [342, 162] width 24 height 10
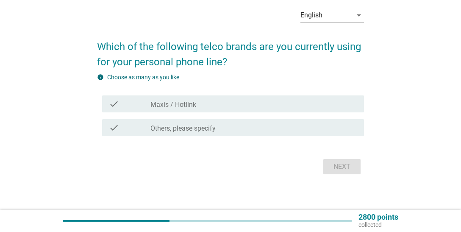
scroll to position [41, 0]
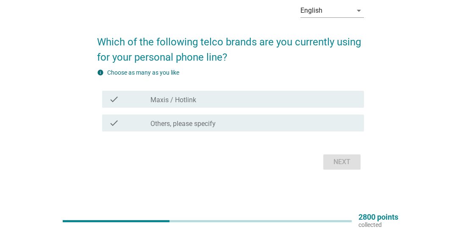
click at [190, 102] on label "Maxis / Hotlink" at bounding box center [174, 100] width 46 height 8
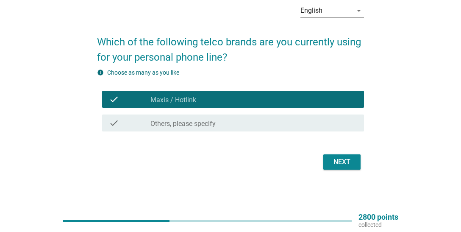
click at [339, 159] on div "Next" at bounding box center [342, 162] width 24 height 10
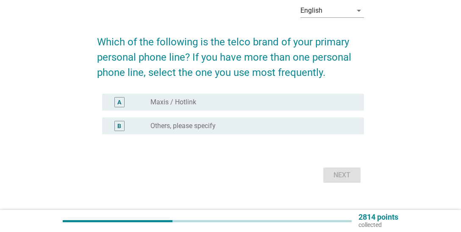
scroll to position [0, 0]
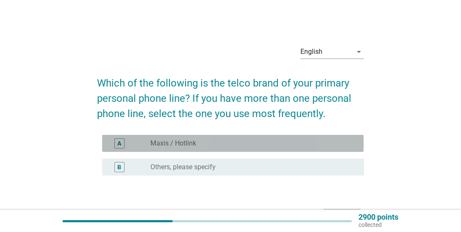
click at [190, 151] on div "A radio_button_unchecked Maxis / Hotlink" at bounding box center [233, 143] width 262 height 17
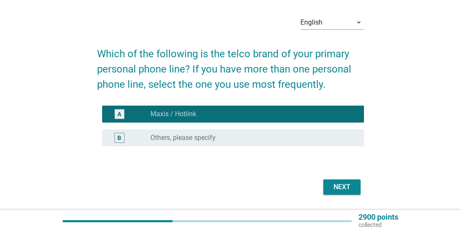
scroll to position [54, 0]
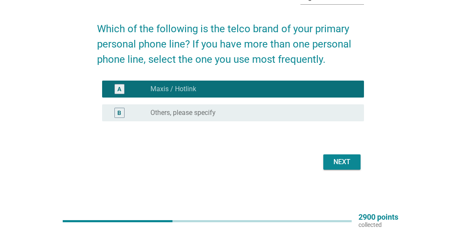
click at [348, 170] on div "Next" at bounding box center [230, 162] width 267 height 20
click at [335, 159] on div "Next" at bounding box center [342, 162] width 24 height 10
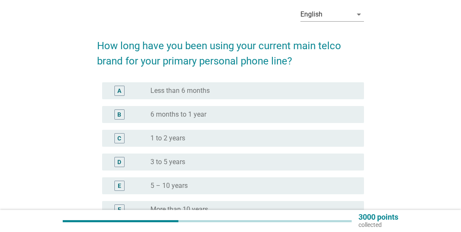
scroll to position [45, 0]
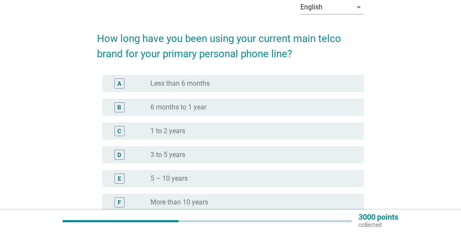
click at [180, 155] on label "3 to 5 years" at bounding box center [168, 155] width 35 height 8
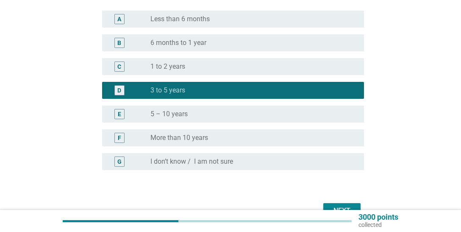
scroll to position [134, 0]
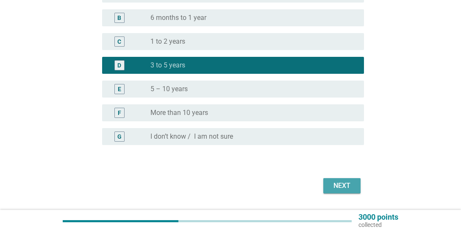
click at [341, 183] on div "Next" at bounding box center [342, 186] width 24 height 10
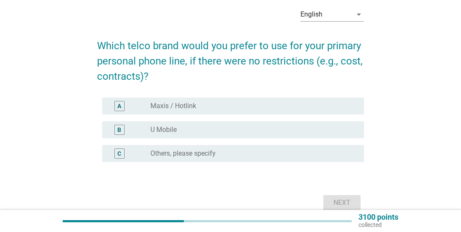
scroll to position [45, 0]
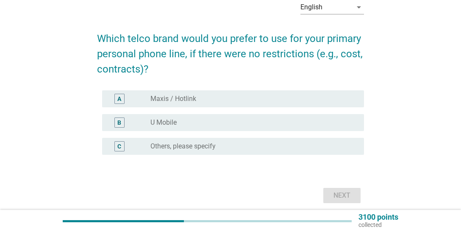
click at [204, 102] on div "radio_button_unchecked Maxis / Hotlink" at bounding box center [251, 99] width 200 height 8
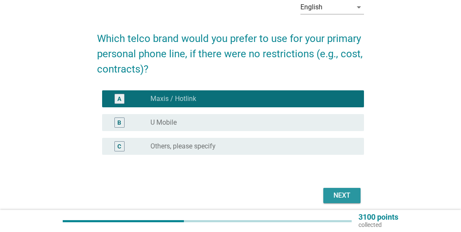
click at [338, 196] on div "Next" at bounding box center [342, 195] width 24 height 10
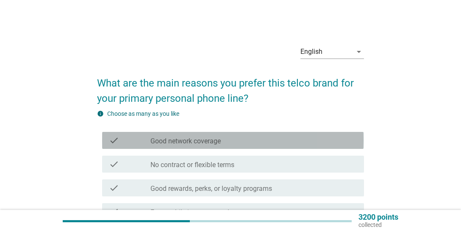
click at [213, 145] on label "Good network coverage" at bounding box center [186, 141] width 70 height 8
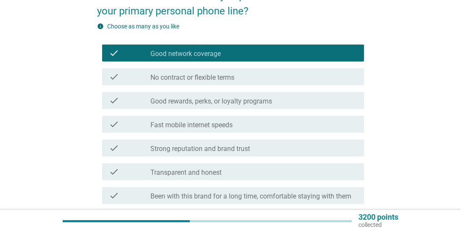
scroll to position [89, 0]
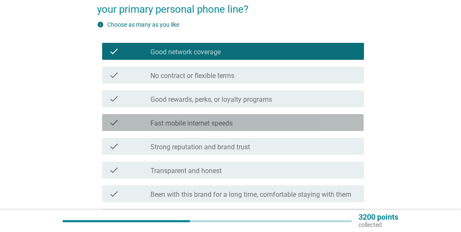
click at [221, 125] on label "Fast mobile internet speeds" at bounding box center [192, 123] width 82 height 8
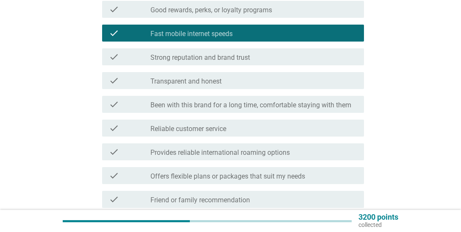
scroll to position [223, 0]
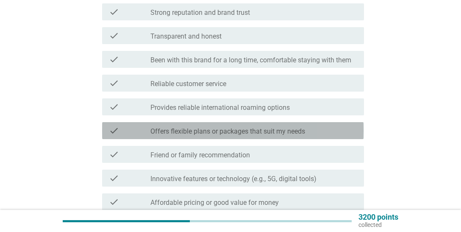
click at [268, 134] on label "Offers flexible plans or packages that suit my needs" at bounding box center [228, 131] width 155 height 8
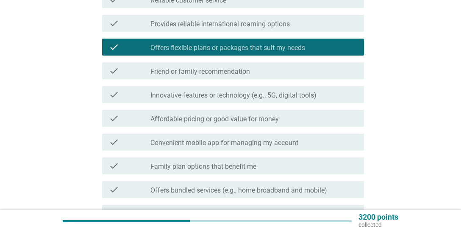
scroll to position [313, 0]
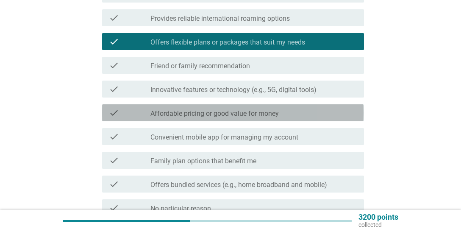
click at [260, 118] on div "check check_box_outline_blank Affordable pricing or good value for money" at bounding box center [233, 112] width 262 height 17
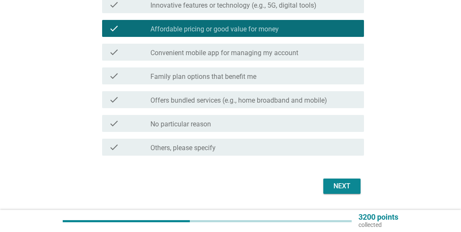
scroll to position [402, 0]
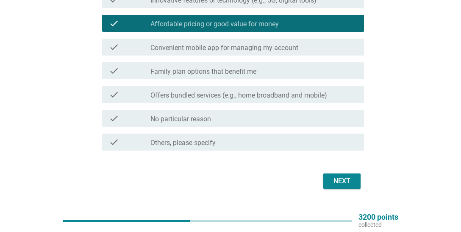
click at [335, 180] on div "Next" at bounding box center [342, 181] width 24 height 10
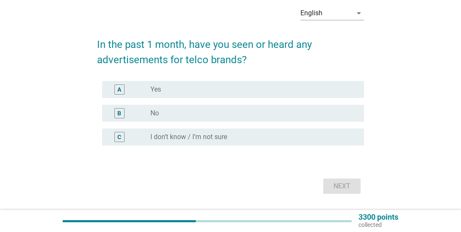
scroll to position [45, 0]
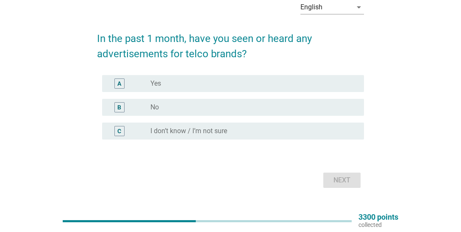
click at [205, 106] on div "radio_button_unchecked No" at bounding box center [251, 107] width 200 height 8
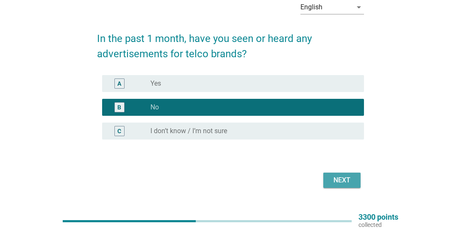
click at [339, 181] on div "Next" at bounding box center [342, 180] width 24 height 10
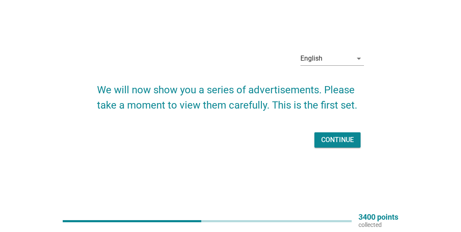
scroll to position [22, 0]
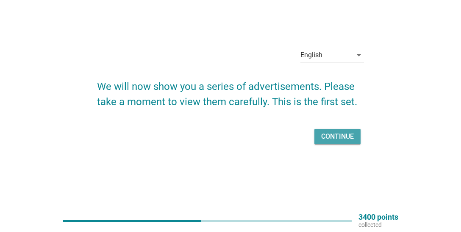
click at [347, 135] on div "Continue" at bounding box center [337, 136] width 33 height 10
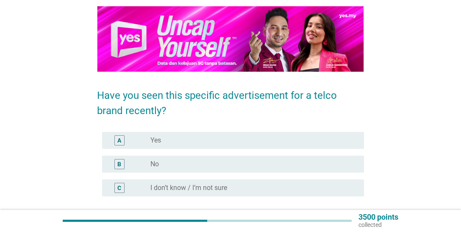
scroll to position [89, 0]
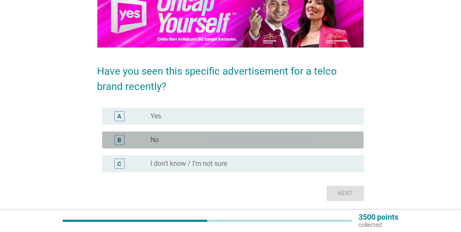
click at [200, 141] on div "radio_button_unchecked No" at bounding box center [251, 140] width 200 height 8
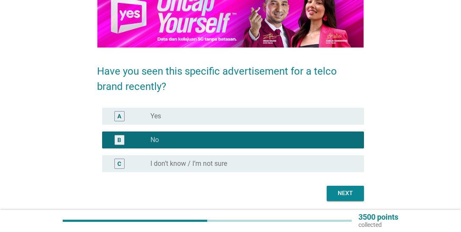
click at [346, 193] on div "Next" at bounding box center [346, 193] width 24 height 9
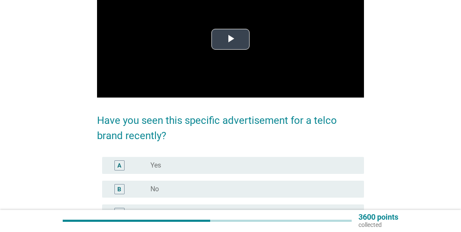
click at [231, 39] on span "Video Player" at bounding box center [231, 39] width 0 height 0
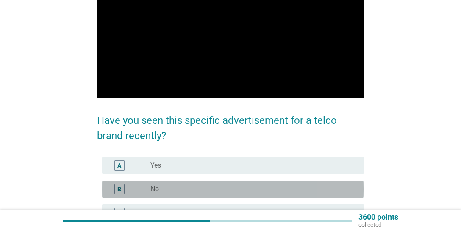
click at [163, 190] on div "radio_button_unchecked No" at bounding box center [251, 189] width 200 height 8
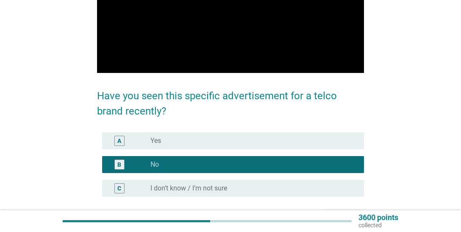
scroll to position [167, 0]
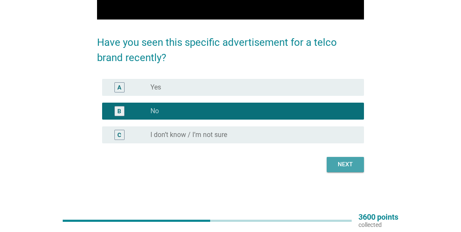
click at [351, 164] on div "Next" at bounding box center [346, 164] width 24 height 9
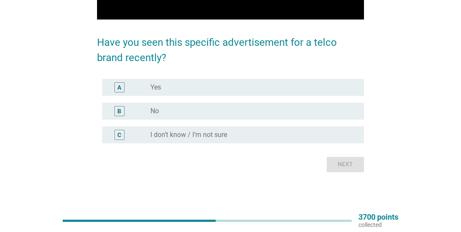
click at [176, 109] on div "radio_button_unchecked No" at bounding box center [251, 111] width 200 height 8
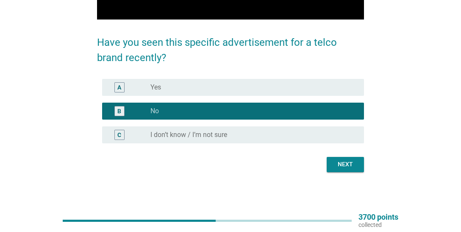
click at [345, 163] on div "Next" at bounding box center [346, 164] width 24 height 9
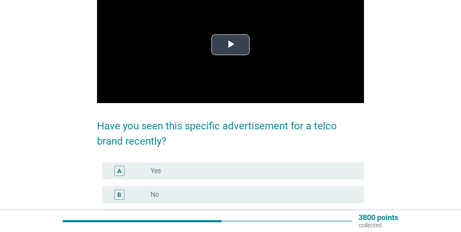
scroll to position [89, 0]
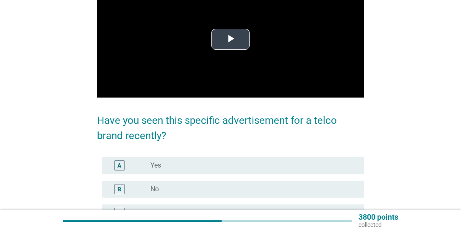
click at [231, 39] on span "Video Player" at bounding box center [231, 39] width 0 height 0
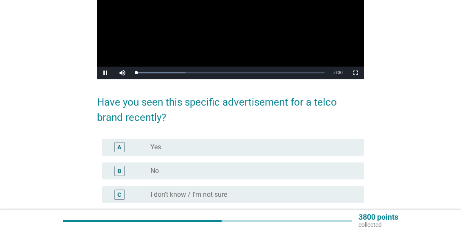
scroll to position [134, 0]
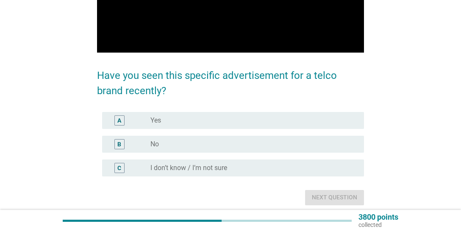
click at [162, 143] on div "radio_button_unchecked No" at bounding box center [251, 144] width 200 height 8
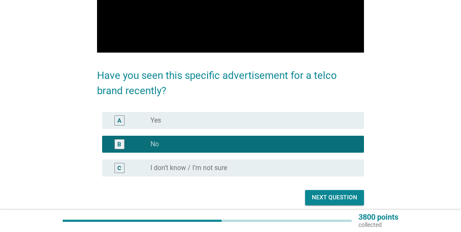
click at [342, 198] on div "Next question" at bounding box center [334, 197] width 45 height 9
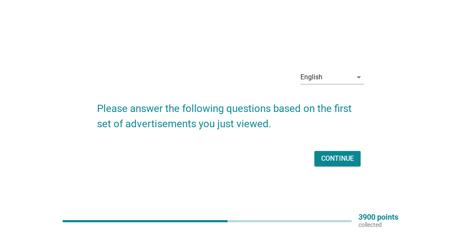
click at [359, 158] on button "Continue" at bounding box center [338, 158] width 46 height 15
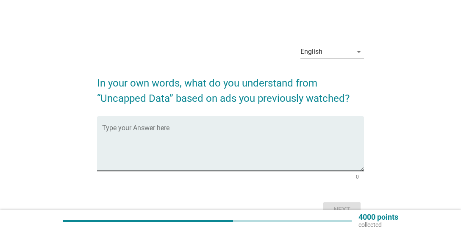
click at [197, 140] on textarea "Type your Answer here" at bounding box center [233, 148] width 262 height 45
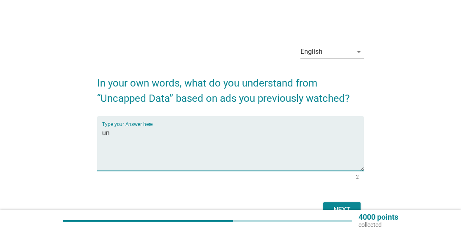
type textarea "u"
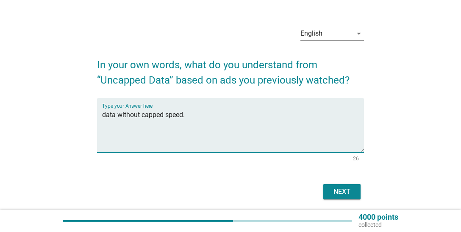
scroll to position [48, 0]
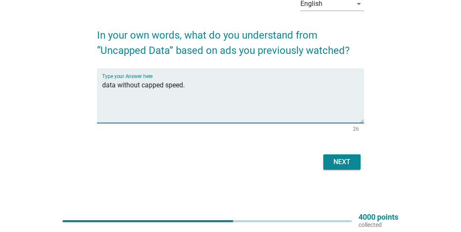
drag, startPoint x: 143, startPoint y: 86, endPoint x: 162, endPoint y: 83, distance: 18.4
click at [143, 86] on textarea "data without capped speed." at bounding box center [233, 100] width 262 height 45
click at [102, 87] on textarea "unlimited data." at bounding box center [233, 100] width 262 height 45
click at [145, 86] on textarea "unlimited data." at bounding box center [233, 100] width 262 height 45
type textarea "uncapped data speed."
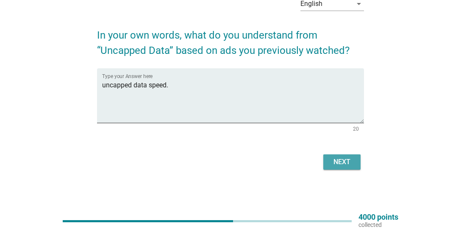
click at [341, 161] on div "Next" at bounding box center [342, 162] width 24 height 10
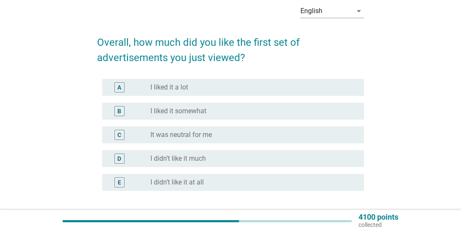
scroll to position [45, 0]
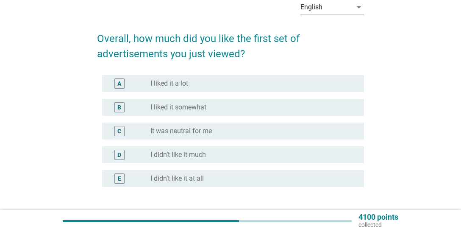
click at [187, 135] on div "radio_button_unchecked It was neutral for me" at bounding box center [254, 131] width 207 height 10
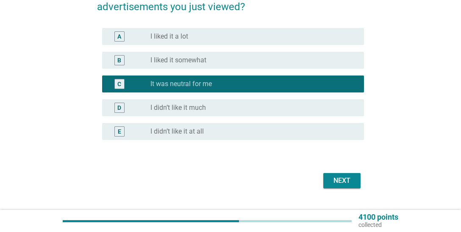
scroll to position [110, 0]
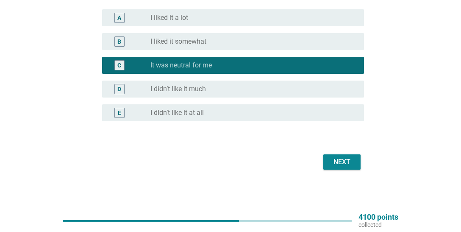
click at [346, 165] on div "Next" at bounding box center [342, 162] width 24 height 10
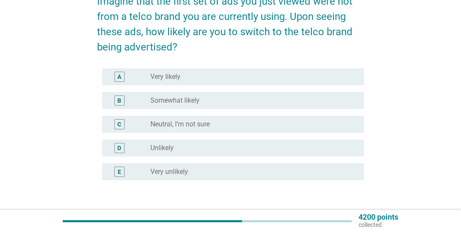
scroll to position [89, 0]
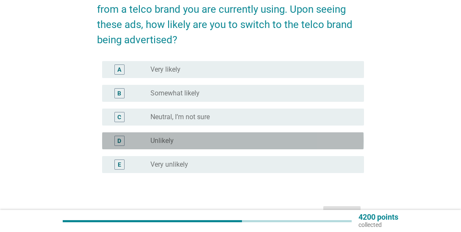
click at [165, 143] on label "Unlikely" at bounding box center [162, 141] width 23 height 8
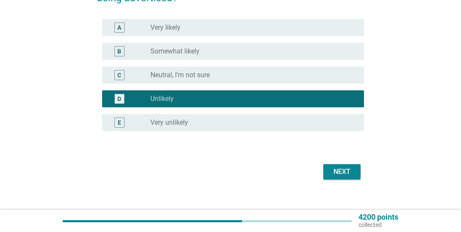
scroll to position [141, 0]
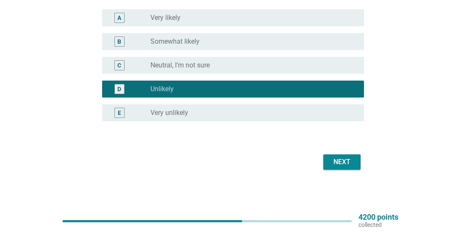
click at [344, 165] on div "Next" at bounding box center [342, 162] width 24 height 10
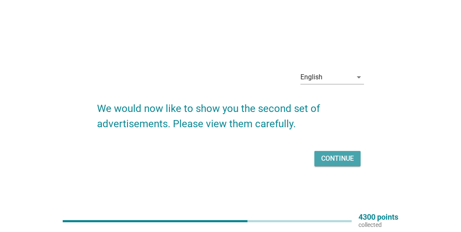
click at [356, 153] on button "Continue" at bounding box center [338, 158] width 46 height 15
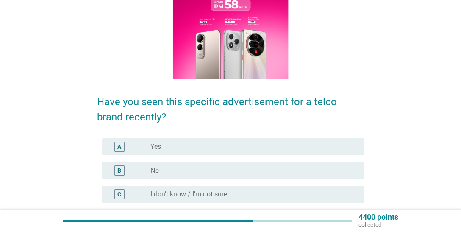
scroll to position [134, 0]
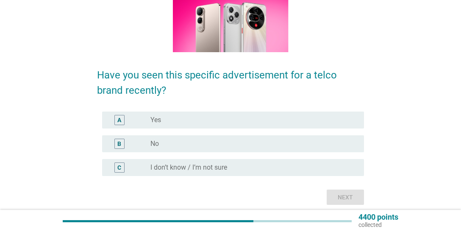
click at [167, 145] on div "radio_button_unchecked No" at bounding box center [251, 144] width 200 height 8
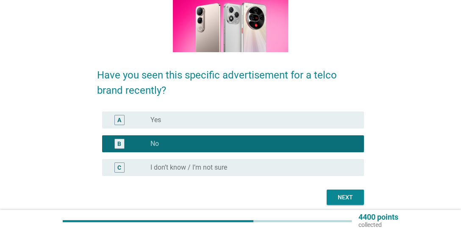
click at [351, 197] on div "Next" at bounding box center [346, 197] width 24 height 9
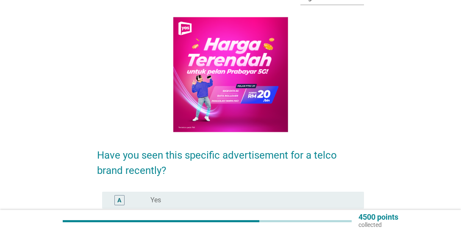
scroll to position [89, 0]
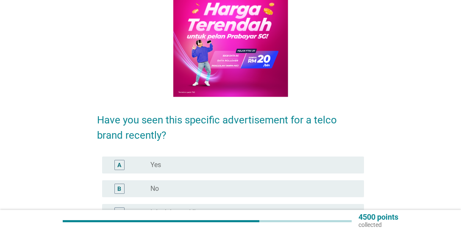
click at [162, 195] on div "B radio_button_unchecked No" at bounding box center [233, 188] width 262 height 17
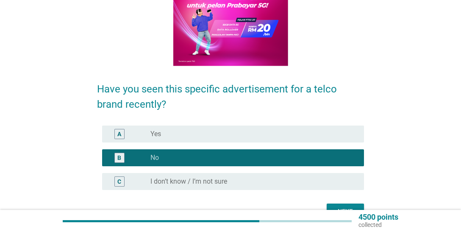
scroll to position [167, 0]
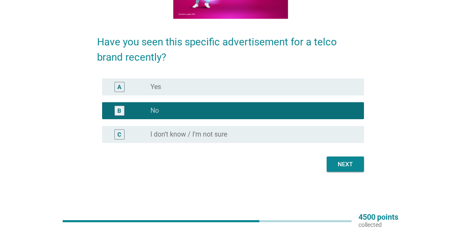
click at [338, 170] on button "Next" at bounding box center [345, 163] width 37 height 15
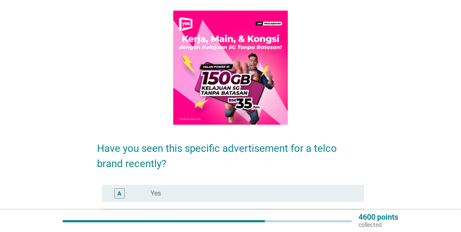
scroll to position [89, 0]
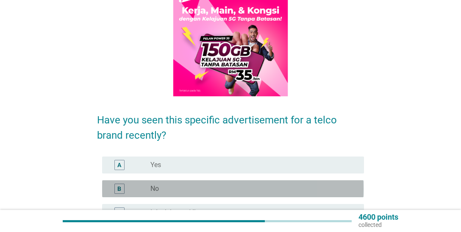
click at [155, 190] on label "No" at bounding box center [155, 188] width 8 height 8
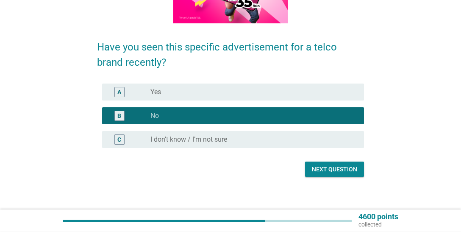
scroll to position [167, 0]
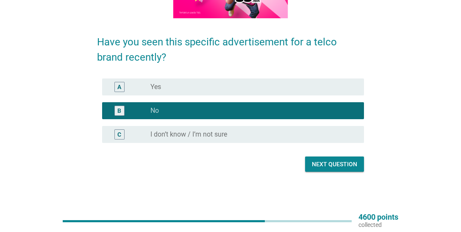
click at [325, 165] on div "Next question" at bounding box center [334, 164] width 45 height 9
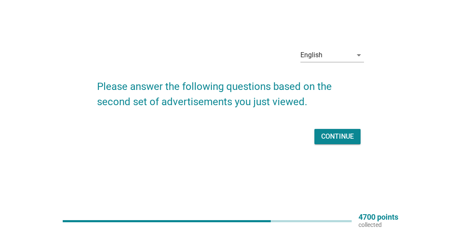
scroll to position [0, 0]
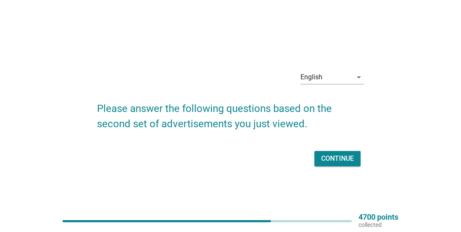
click at [341, 156] on div "Continue" at bounding box center [337, 159] width 33 height 10
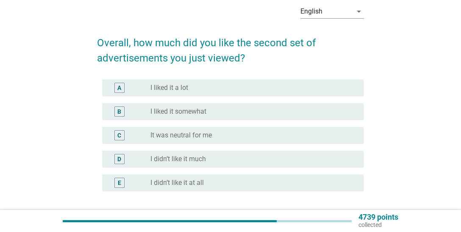
scroll to position [45, 0]
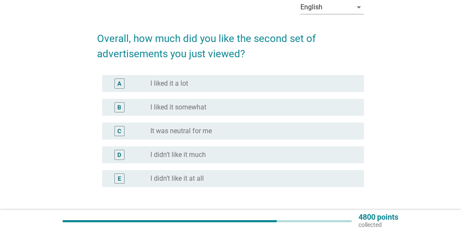
click at [184, 133] on label "It was neutral for me" at bounding box center [181, 131] width 61 height 8
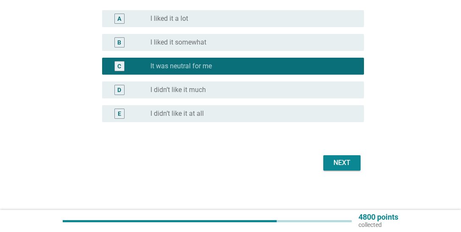
scroll to position [110, 0]
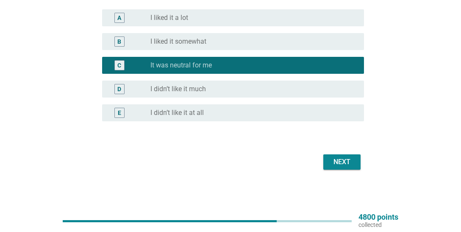
click at [352, 166] on div "Next" at bounding box center [342, 162] width 24 height 10
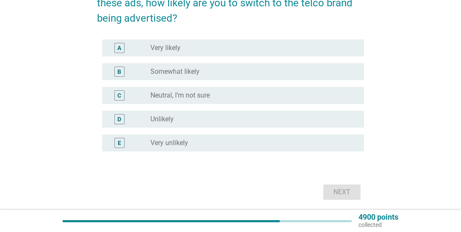
scroll to position [134, 0]
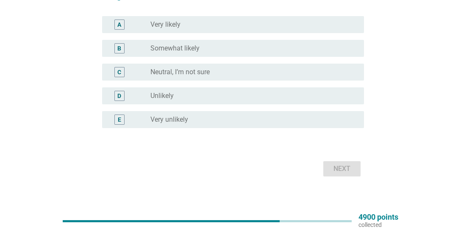
click at [191, 72] on label "Neutral, I’m not sure" at bounding box center [180, 72] width 59 height 8
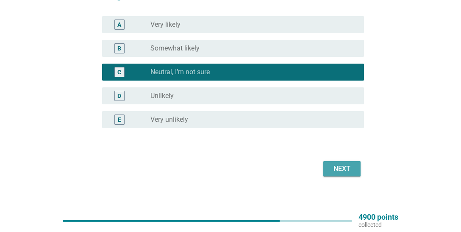
click at [340, 168] on div "Next" at bounding box center [342, 169] width 24 height 10
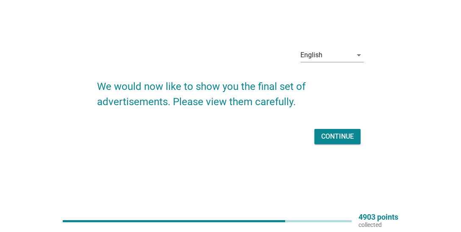
scroll to position [0, 0]
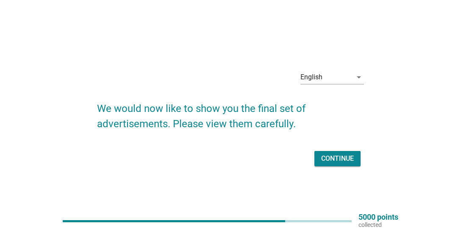
click at [345, 154] on div "Continue" at bounding box center [337, 159] width 33 height 10
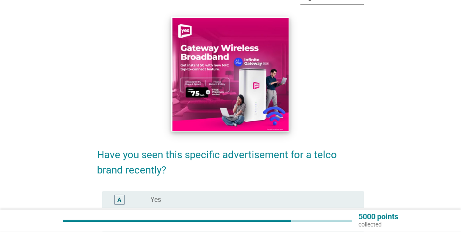
scroll to position [167, 0]
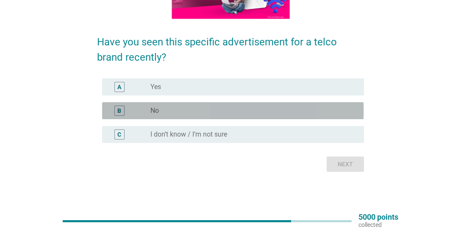
click at [139, 110] on div "B" at bounding box center [130, 111] width 42 height 10
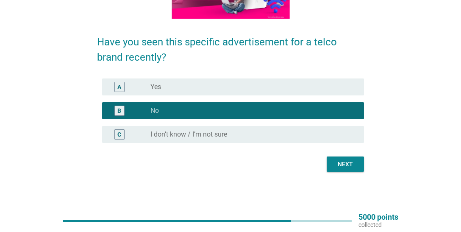
click at [340, 161] on div "Next" at bounding box center [346, 164] width 24 height 9
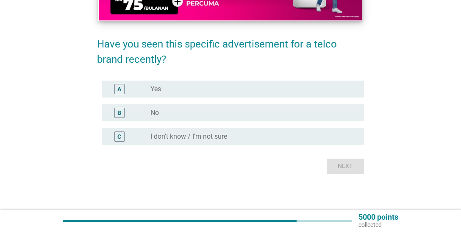
scroll to position [154, 0]
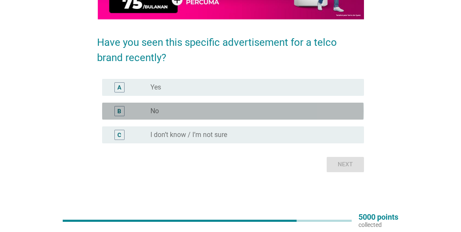
click at [190, 107] on div "radio_button_unchecked No" at bounding box center [251, 111] width 200 height 8
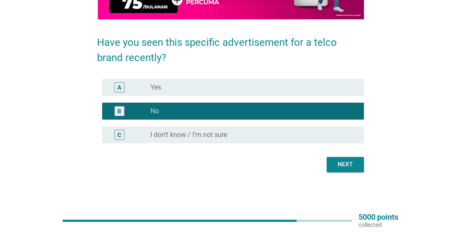
click at [348, 164] on div "Next" at bounding box center [346, 164] width 24 height 9
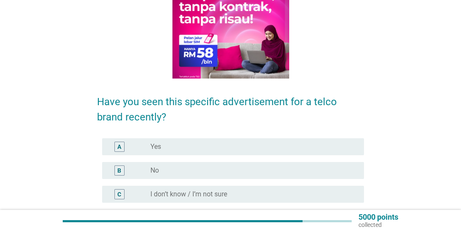
scroll to position [134, 0]
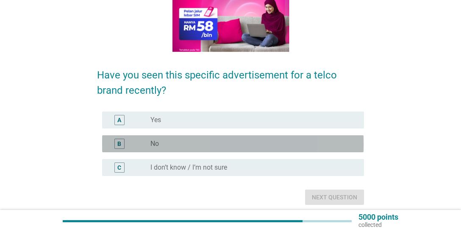
click at [185, 145] on div "radio_button_unchecked No" at bounding box center [251, 144] width 200 height 8
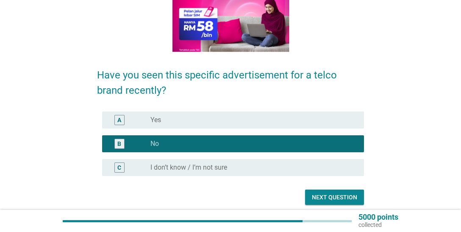
click at [329, 198] on div "Next question" at bounding box center [334, 197] width 45 height 9
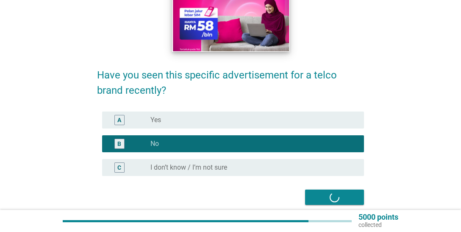
scroll to position [0, 0]
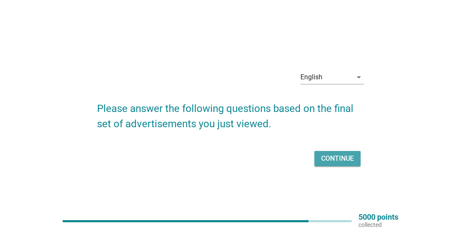
click at [330, 155] on div "Continue" at bounding box center [337, 159] width 33 height 10
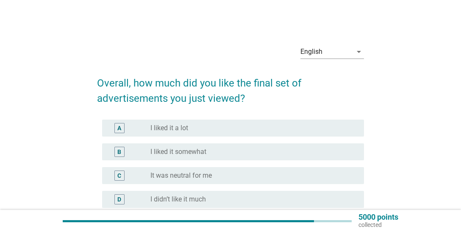
scroll to position [45, 0]
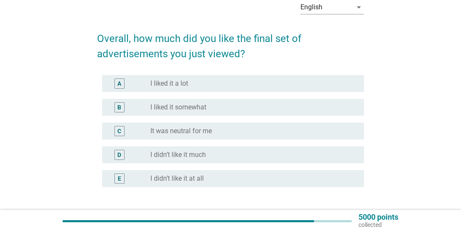
click at [224, 133] on div "radio_button_unchecked It was neutral for me" at bounding box center [251, 131] width 200 height 8
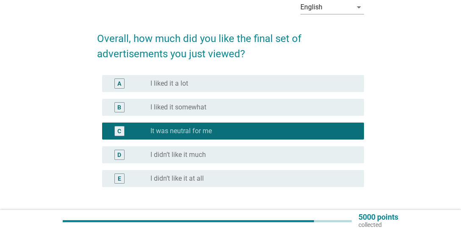
scroll to position [110, 0]
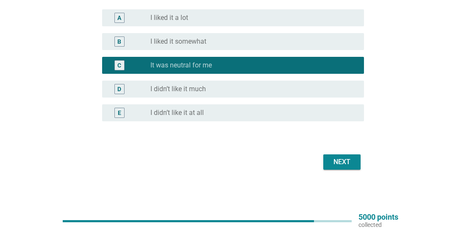
click at [340, 159] on div "Next" at bounding box center [342, 162] width 24 height 10
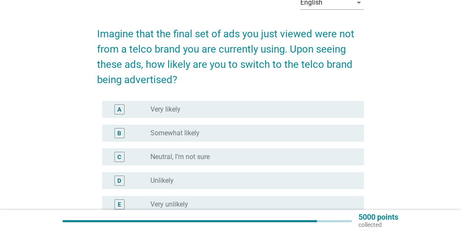
scroll to position [45, 0]
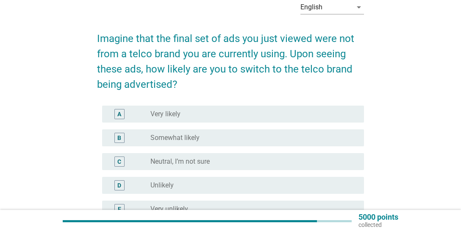
click at [181, 163] on label "Neutral, I’m not sure" at bounding box center [180, 161] width 59 height 8
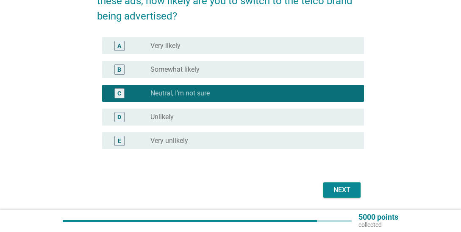
scroll to position [141, 0]
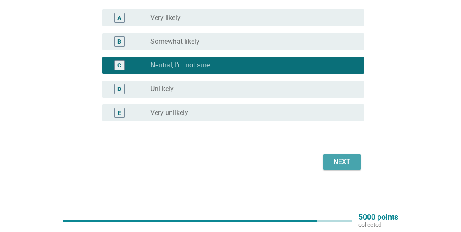
click at [343, 167] on div "Next" at bounding box center [342, 162] width 24 height 10
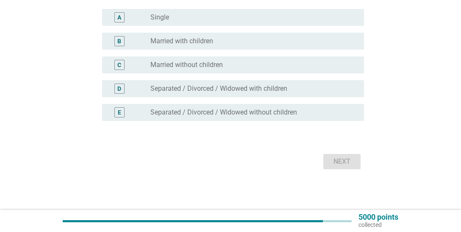
scroll to position [0, 0]
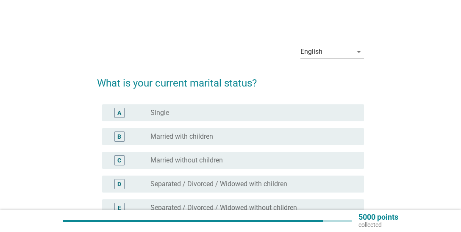
click at [215, 137] on div "radio_button_unchecked Married with children" at bounding box center [251, 136] width 200 height 8
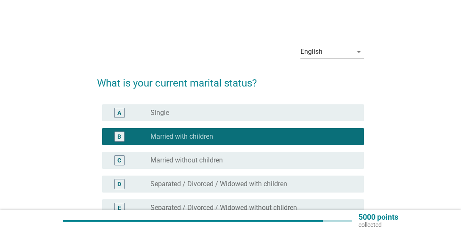
scroll to position [95, 0]
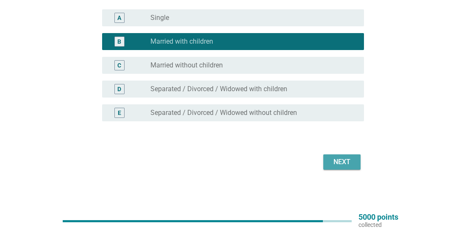
click at [351, 161] on div "Next" at bounding box center [342, 162] width 24 height 10
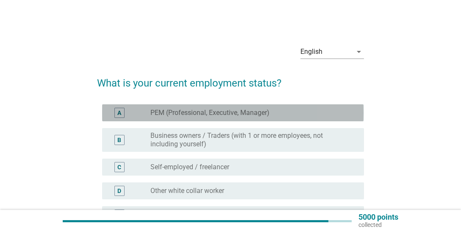
click at [221, 116] on label "PEM (Professional, Executive, Manager)" at bounding box center [210, 113] width 119 height 8
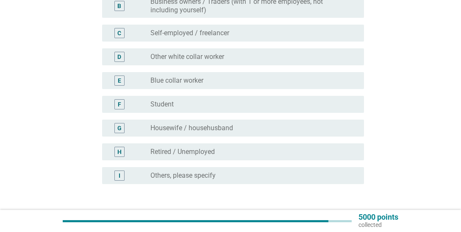
scroll to position [197, 0]
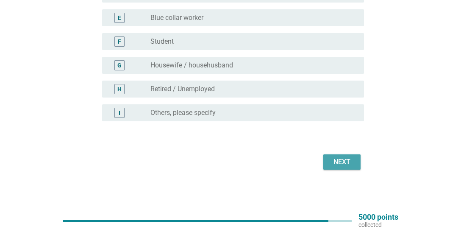
click at [354, 163] on button "Next" at bounding box center [342, 161] width 37 height 15
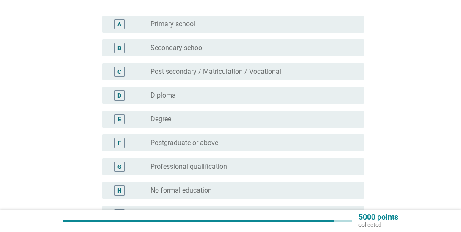
scroll to position [89, 0]
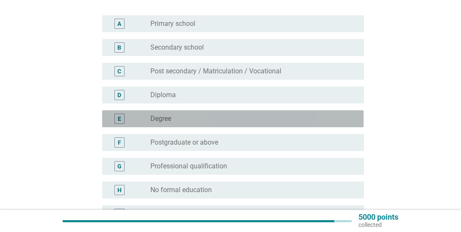
click at [209, 120] on div "radio_button_unchecked Degree" at bounding box center [251, 118] width 200 height 8
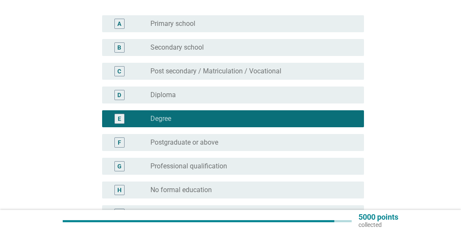
scroll to position [190, 0]
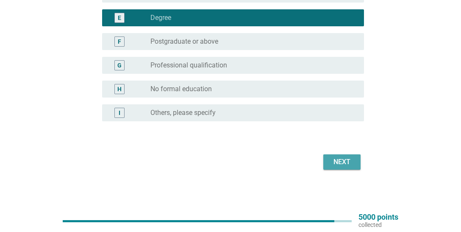
click at [341, 164] on div "Next" at bounding box center [342, 162] width 24 height 10
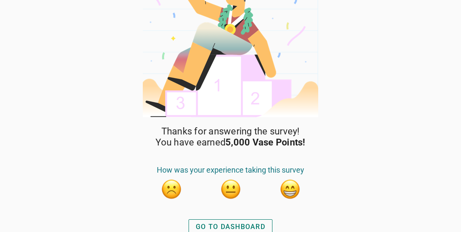
scroll to position [36, 0]
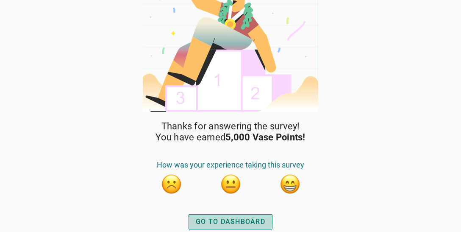
click at [246, 223] on div "GO TO DASHBOARD" at bounding box center [231, 222] width 70 height 10
